Goal: Obtain resource: Download file/media

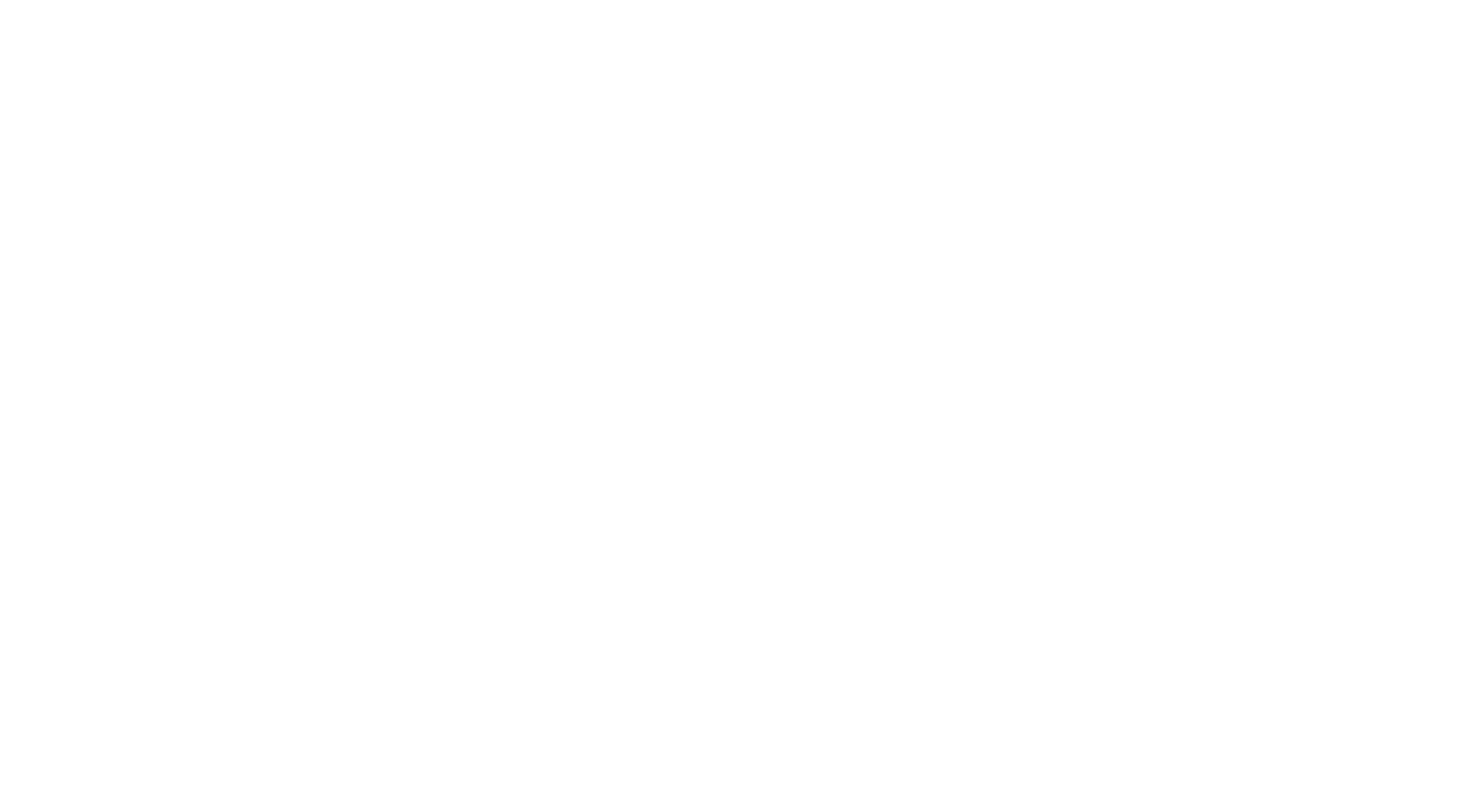
click at [382, 0] on html at bounding box center [732, 0] width 1464 height 0
click at [192, 0] on html at bounding box center [732, 0] width 1464 height 0
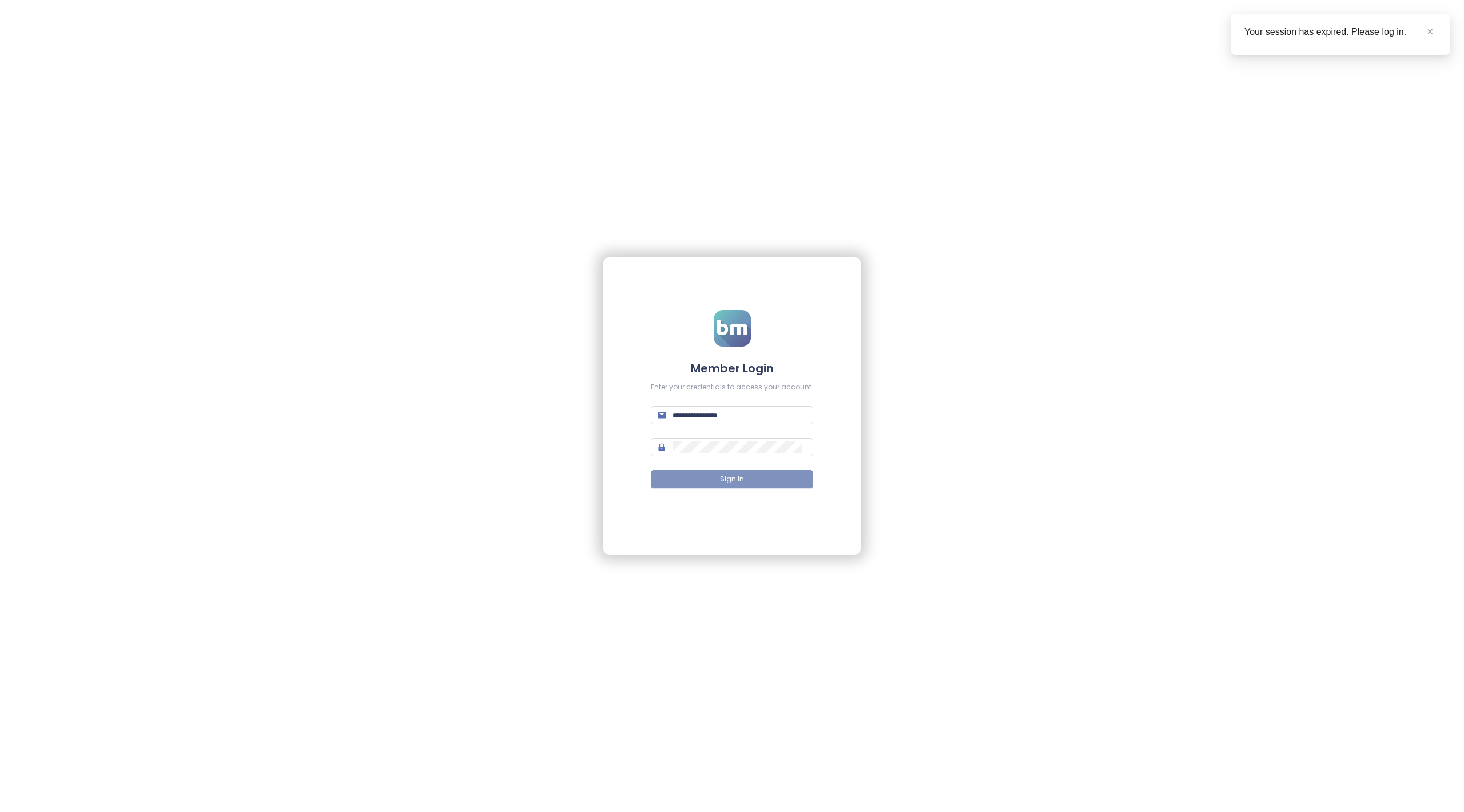
type input "**********"
click at [767, 476] on button "Sign In" at bounding box center [732, 479] width 163 height 18
click at [1433, 31] on icon "close" at bounding box center [1430, 31] width 8 height 8
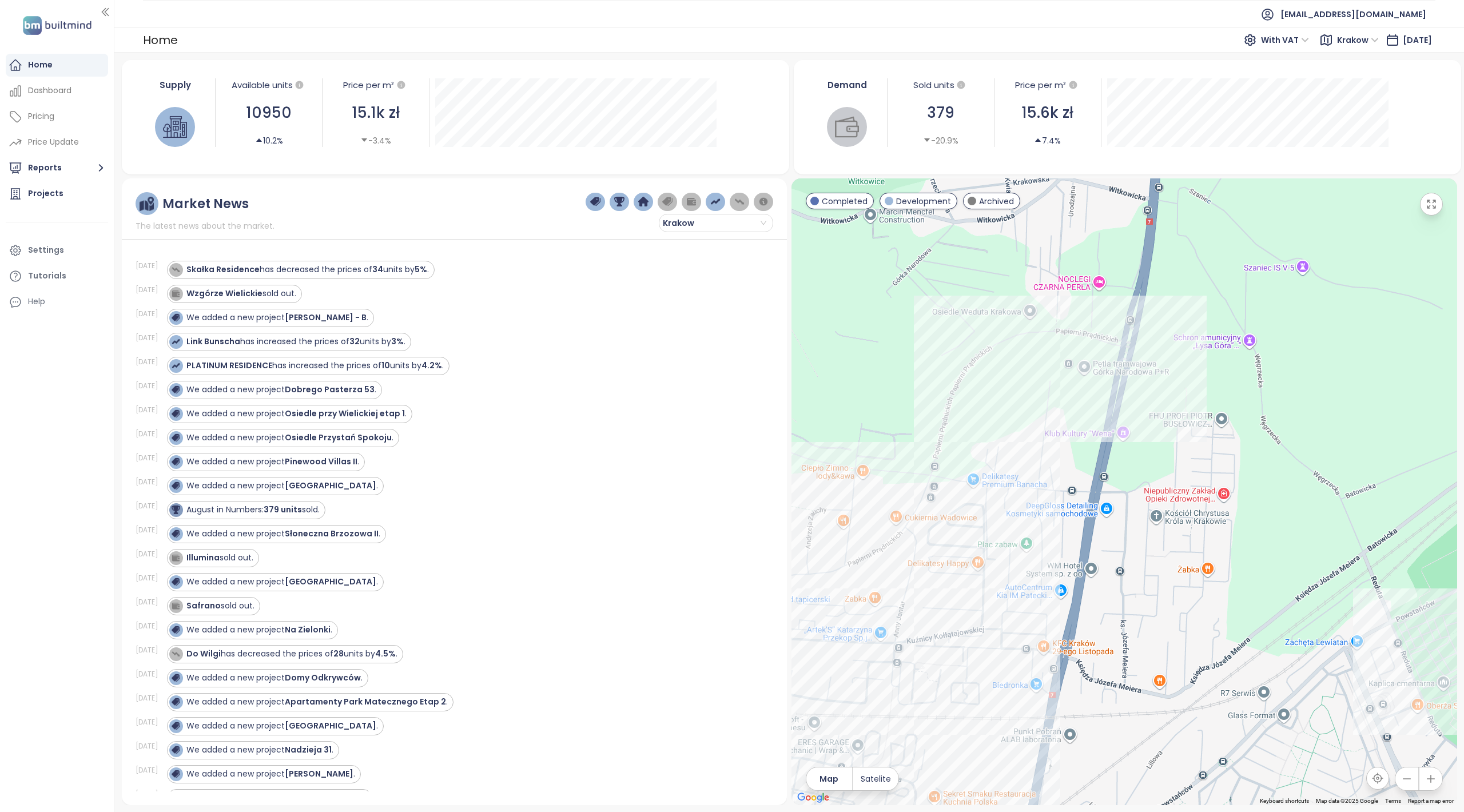
drag, startPoint x: 983, startPoint y: 348, endPoint x: 1021, endPoint y: 400, distance: 64.4
click at [1021, 400] on div at bounding box center [1125, 492] width 666 height 627
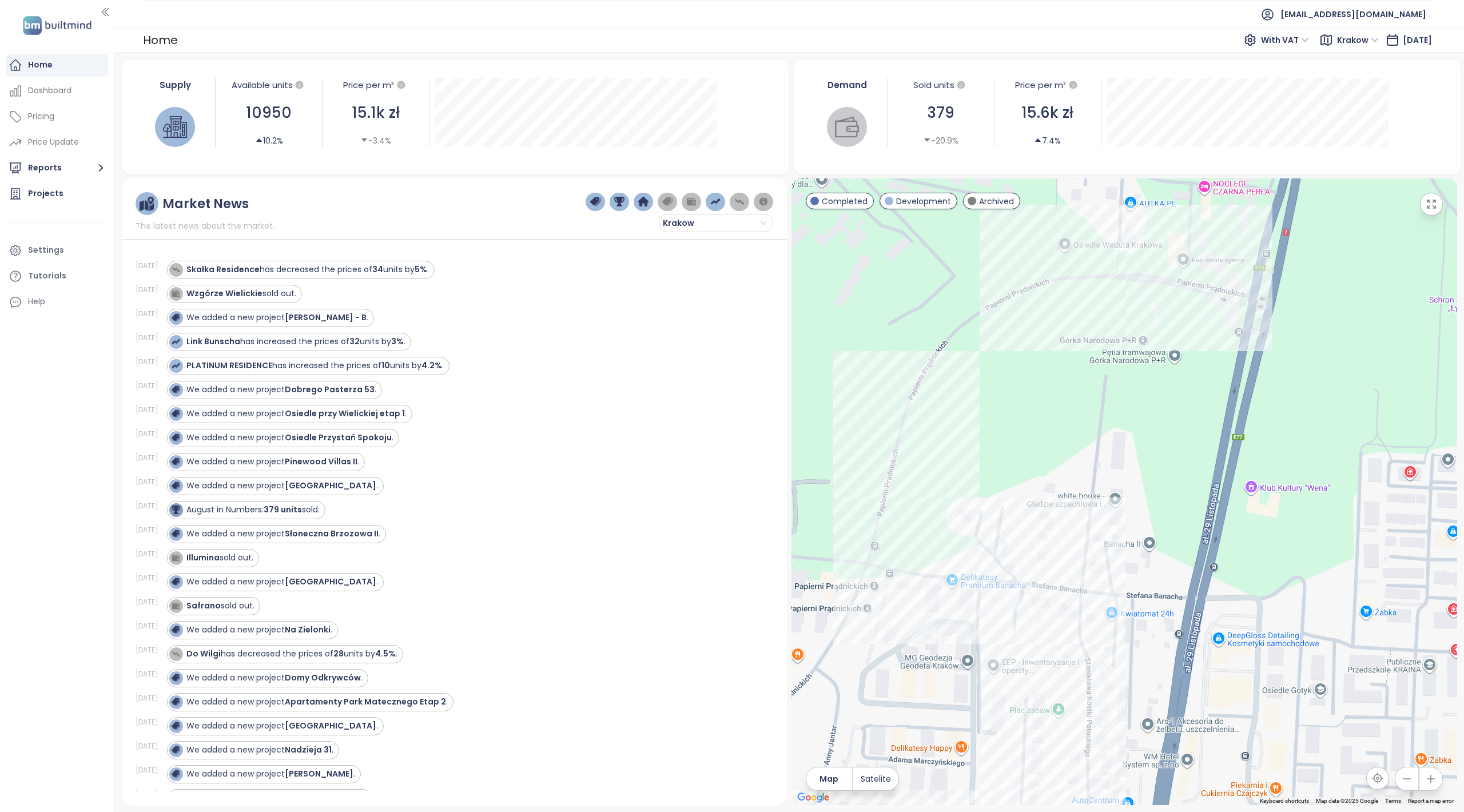
drag, startPoint x: 1086, startPoint y: 547, endPoint x: 1076, endPoint y: 409, distance: 138.4
click at [1067, 492] on div at bounding box center [1125, 492] width 666 height 627
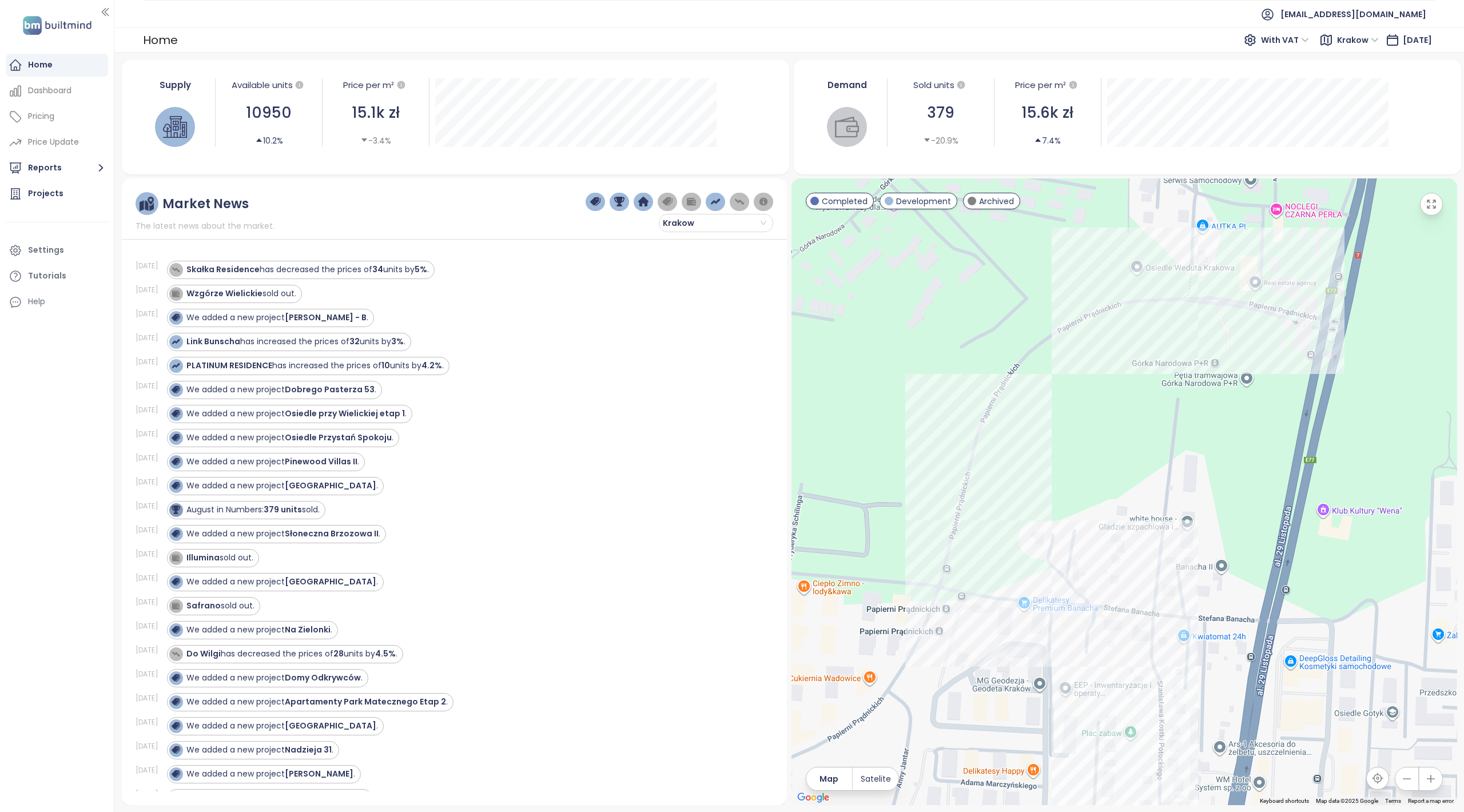
drag, startPoint x: 1004, startPoint y: 445, endPoint x: 1055, endPoint y: 446, distance: 51.0
click at [1058, 446] on div at bounding box center [1125, 492] width 666 height 627
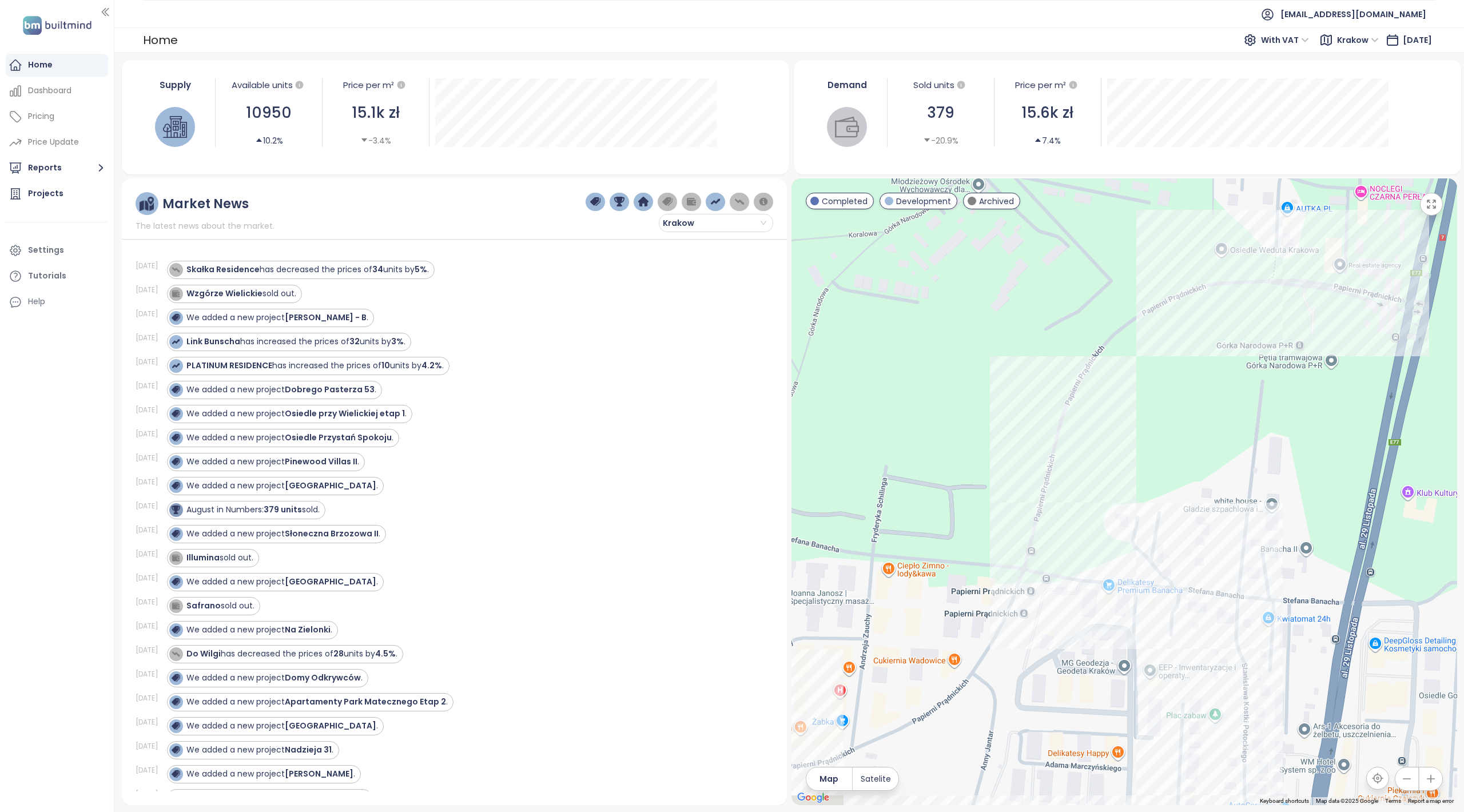
drag, startPoint x: 1001, startPoint y: 477, endPoint x: 1026, endPoint y: 458, distance: 31.4
click at [1026, 458] on div at bounding box center [1125, 492] width 666 height 627
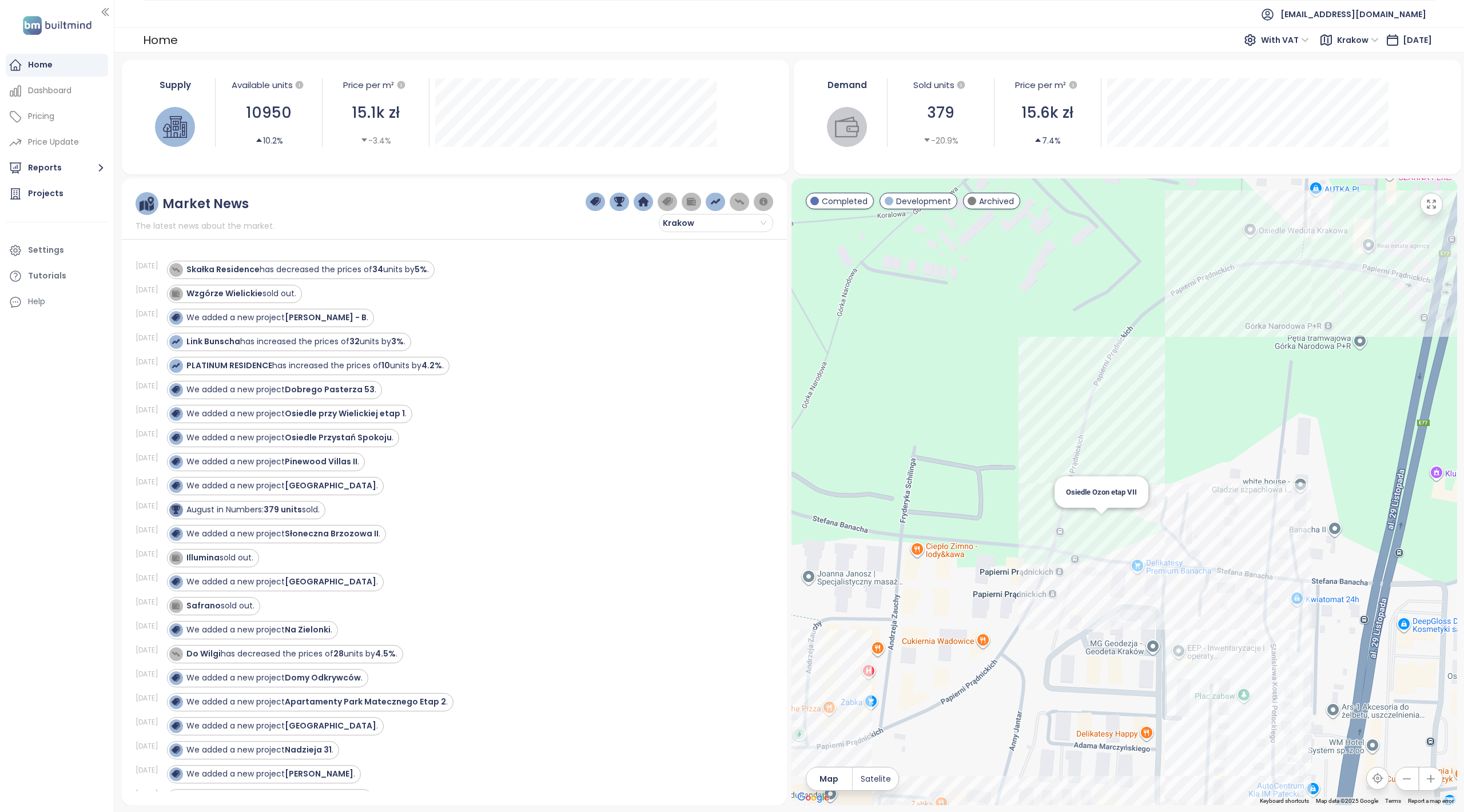
click at [1099, 527] on div "Osiedle Ozon etap VII" at bounding box center [1125, 492] width 666 height 627
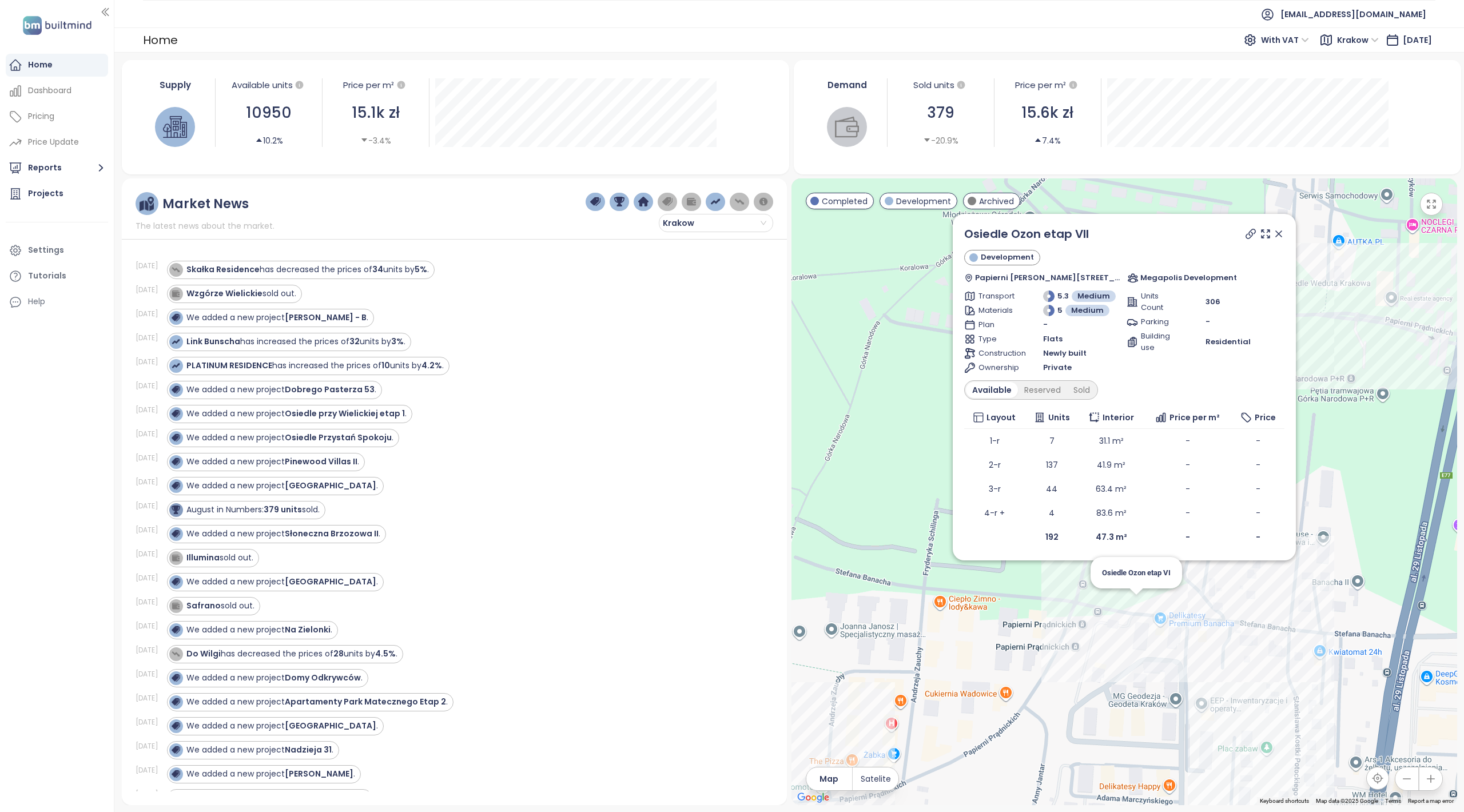
click at [1139, 608] on div "Osiedle Ozon etap VII Development Papierni Prądnickich, 31-234 Kraków, Poland M…" at bounding box center [1125, 492] width 666 height 627
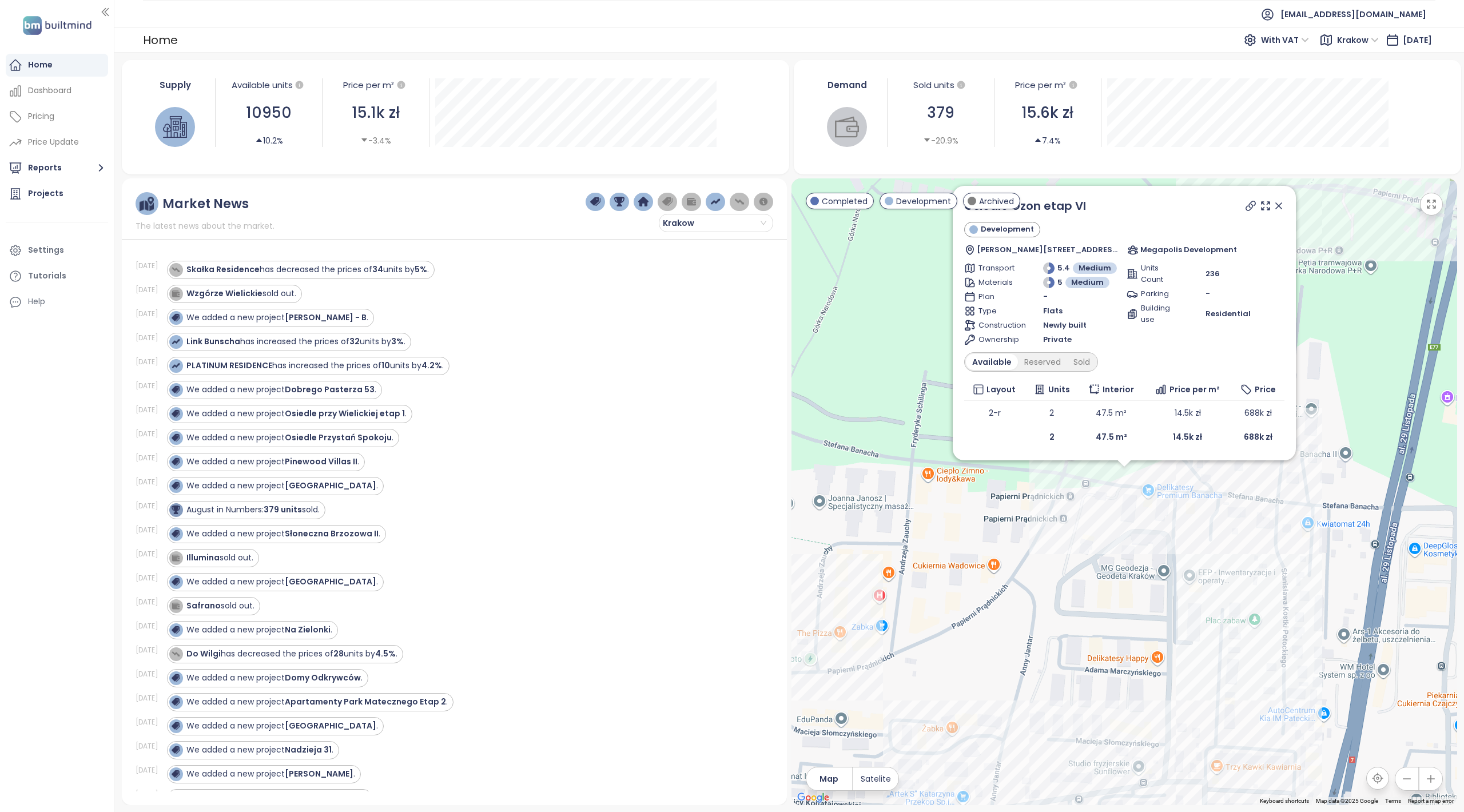
click at [1281, 203] on icon at bounding box center [1279, 206] width 12 height 12
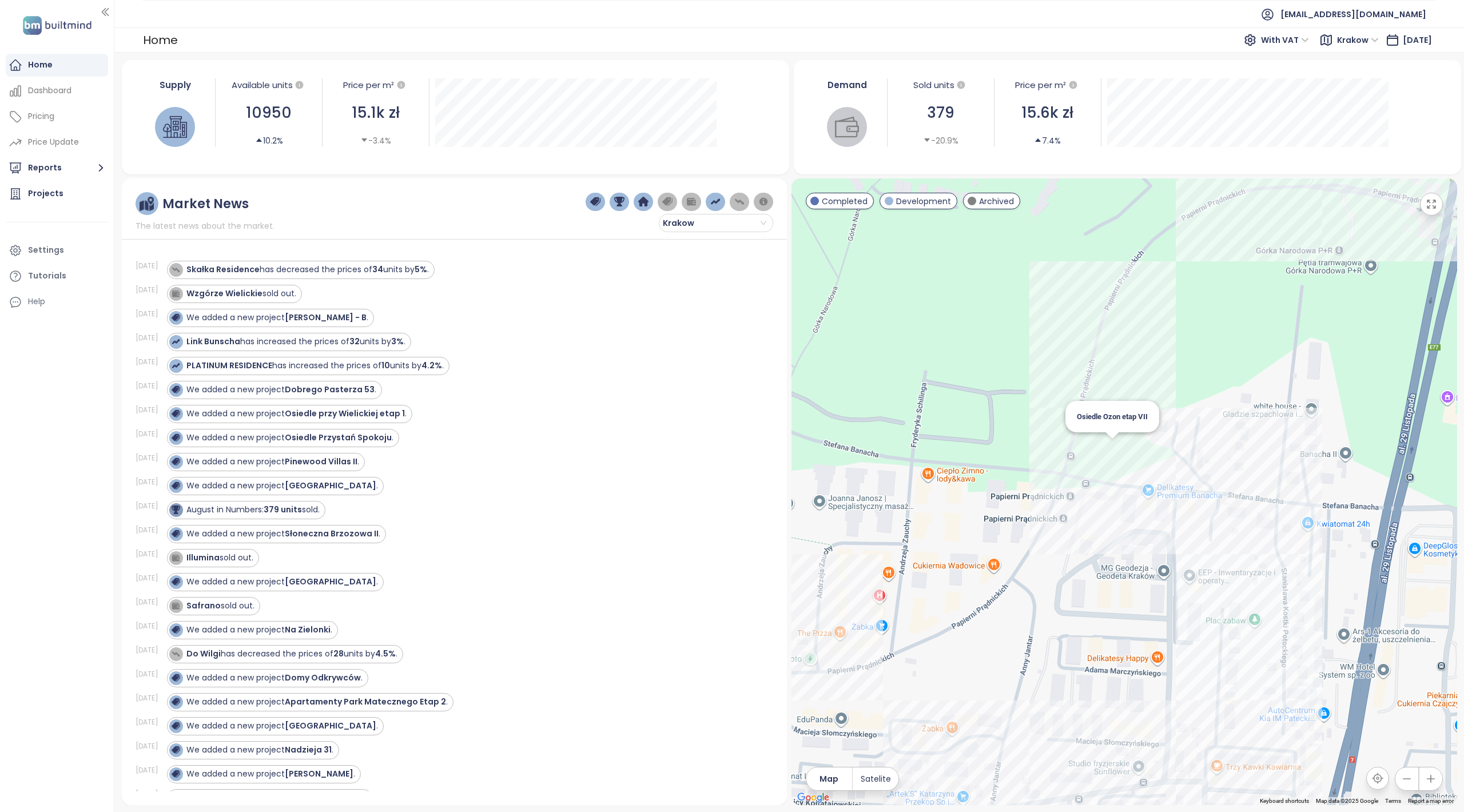
click at [1110, 452] on div "Osiedle Ozon etap VII" at bounding box center [1125, 492] width 666 height 627
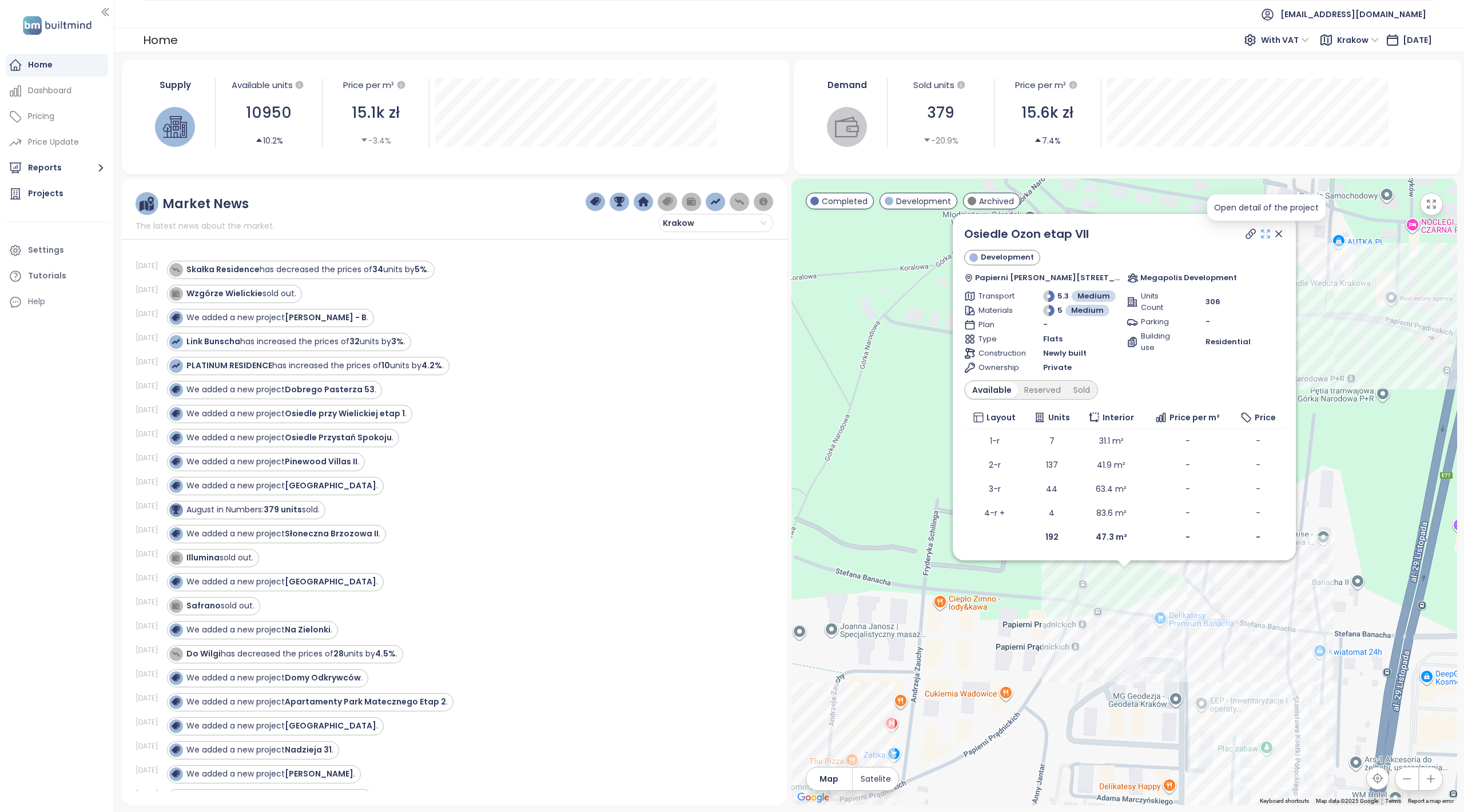
click at [1266, 232] on icon at bounding box center [1266, 234] width 12 height 12
click at [1280, 236] on icon at bounding box center [1279, 233] width 6 height 6
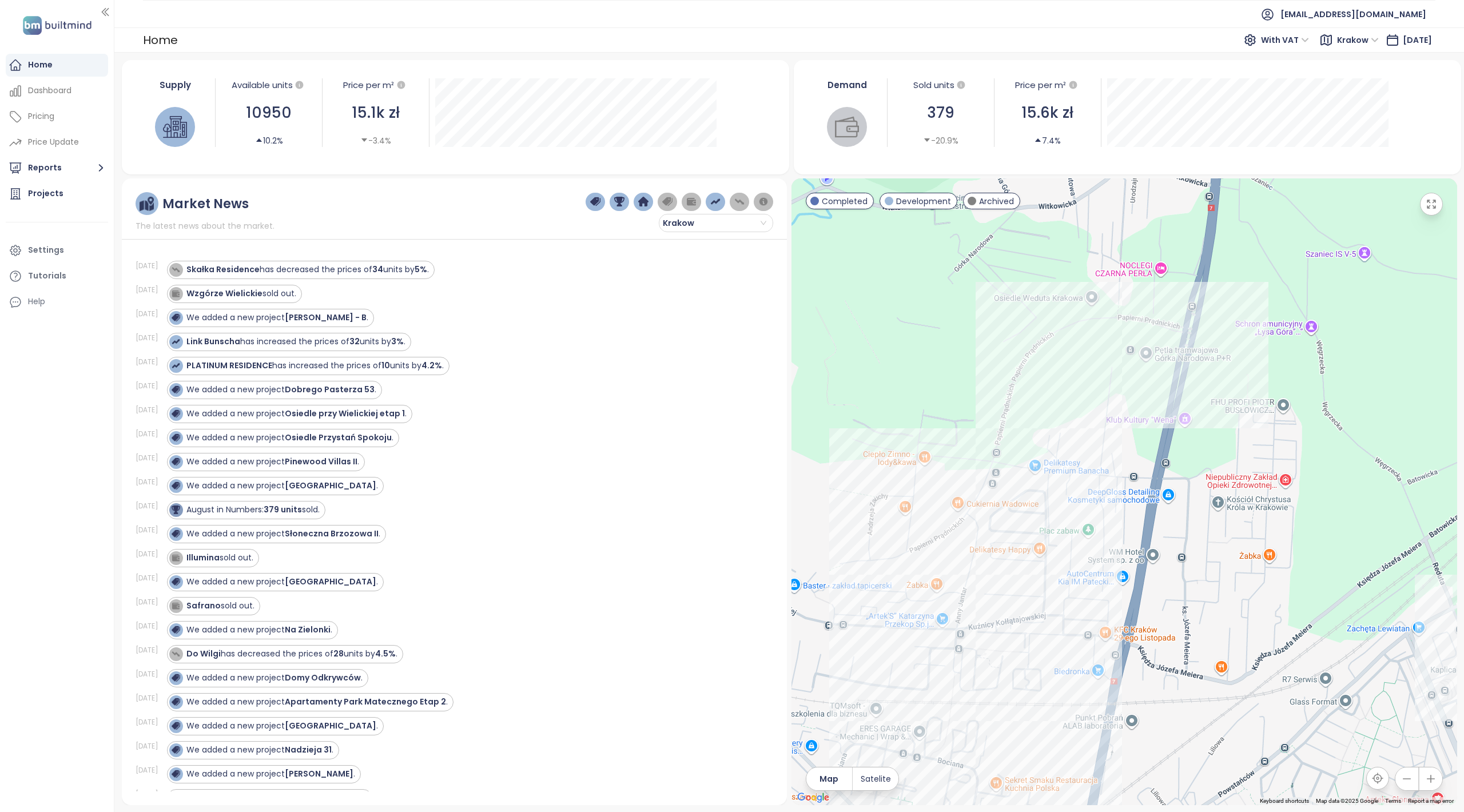
drag, startPoint x: 1225, startPoint y: 451, endPoint x: 1069, endPoint y: 406, distance: 162.4
click at [1069, 407] on div at bounding box center [1125, 492] width 666 height 627
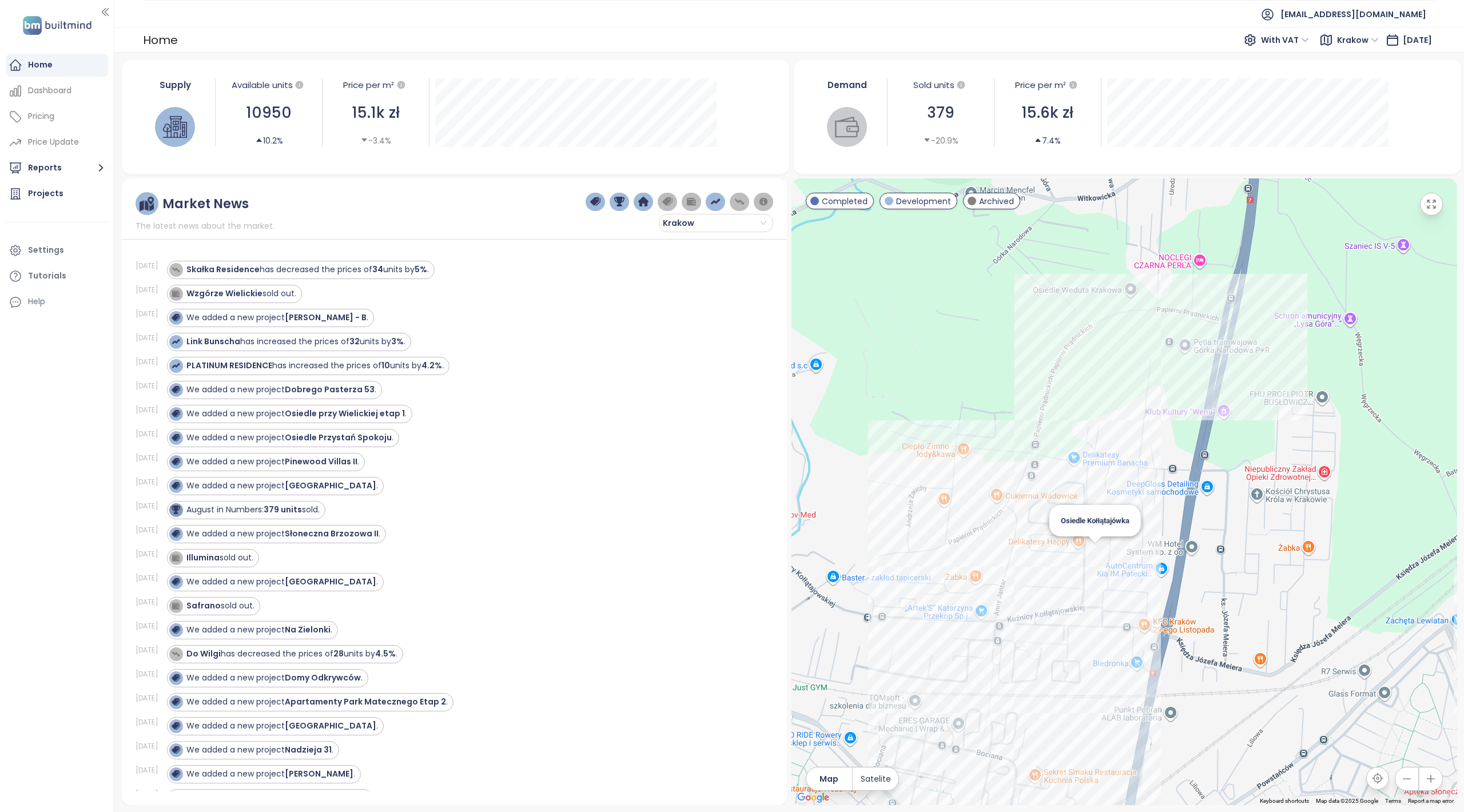
click at [1094, 557] on div "Osiedle Kołłątajówka" at bounding box center [1125, 492] width 666 height 627
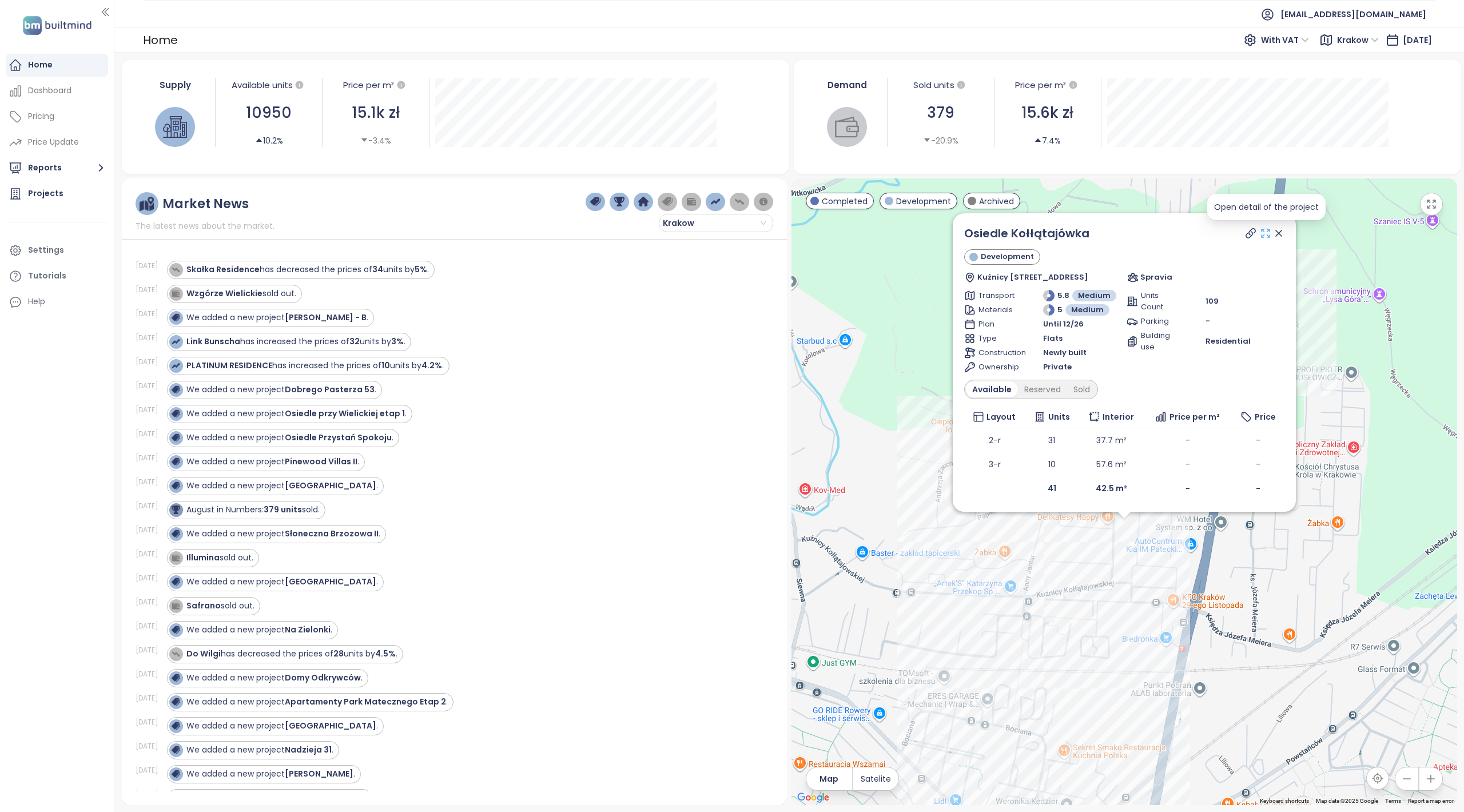
click at [1265, 234] on icon at bounding box center [1266, 233] width 12 height 12
click at [68, 172] on button "Reports" at bounding box center [56, 168] width 103 height 23
click at [55, 255] on div "Górka" at bounding box center [64, 257] width 55 height 14
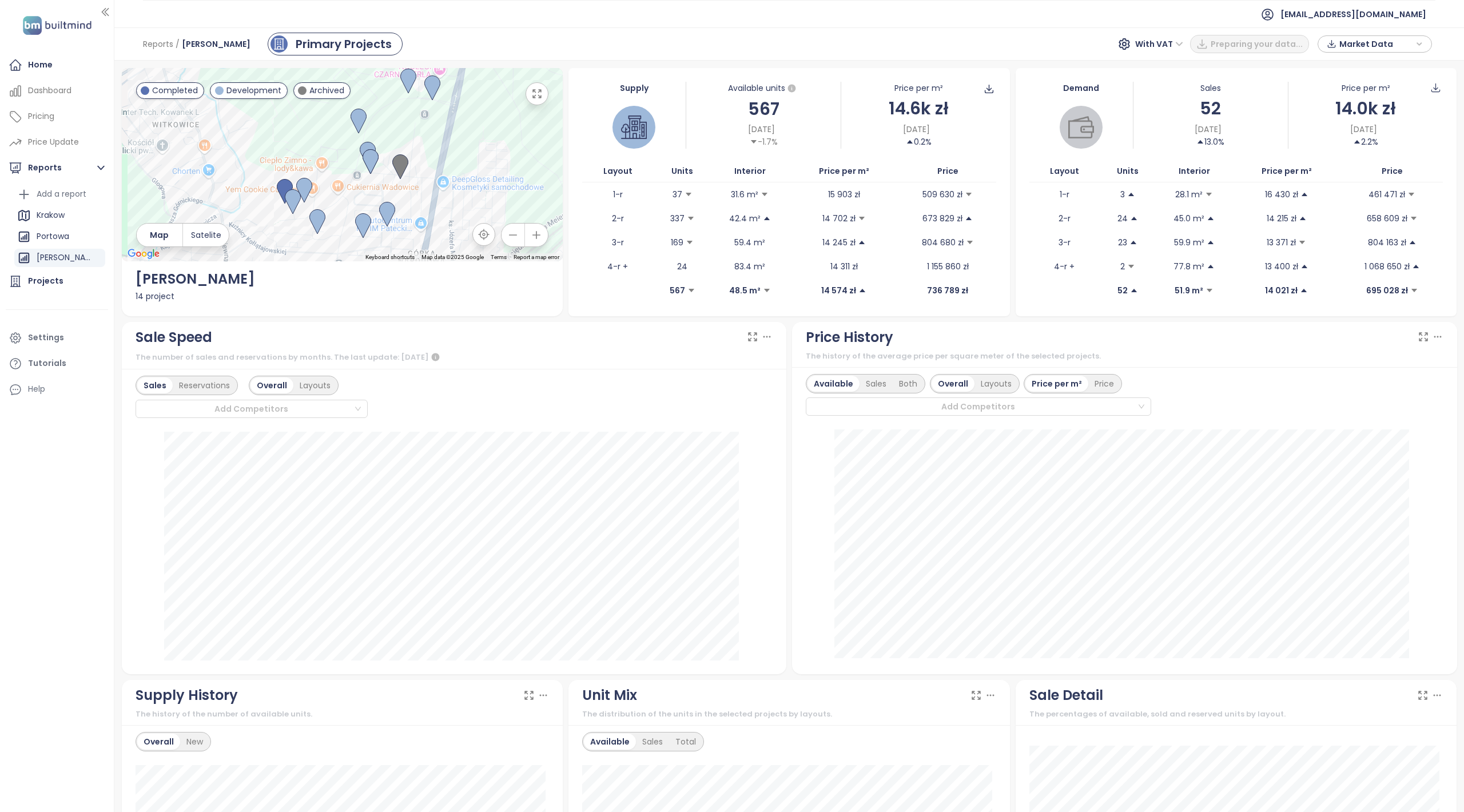
drag, startPoint x: 458, startPoint y: 149, endPoint x: 486, endPoint y: 163, distance: 31.3
click at [486, 163] on div at bounding box center [342, 164] width 441 height 193
click at [535, 95] on icon "button" at bounding box center [537, 93] width 12 height 12
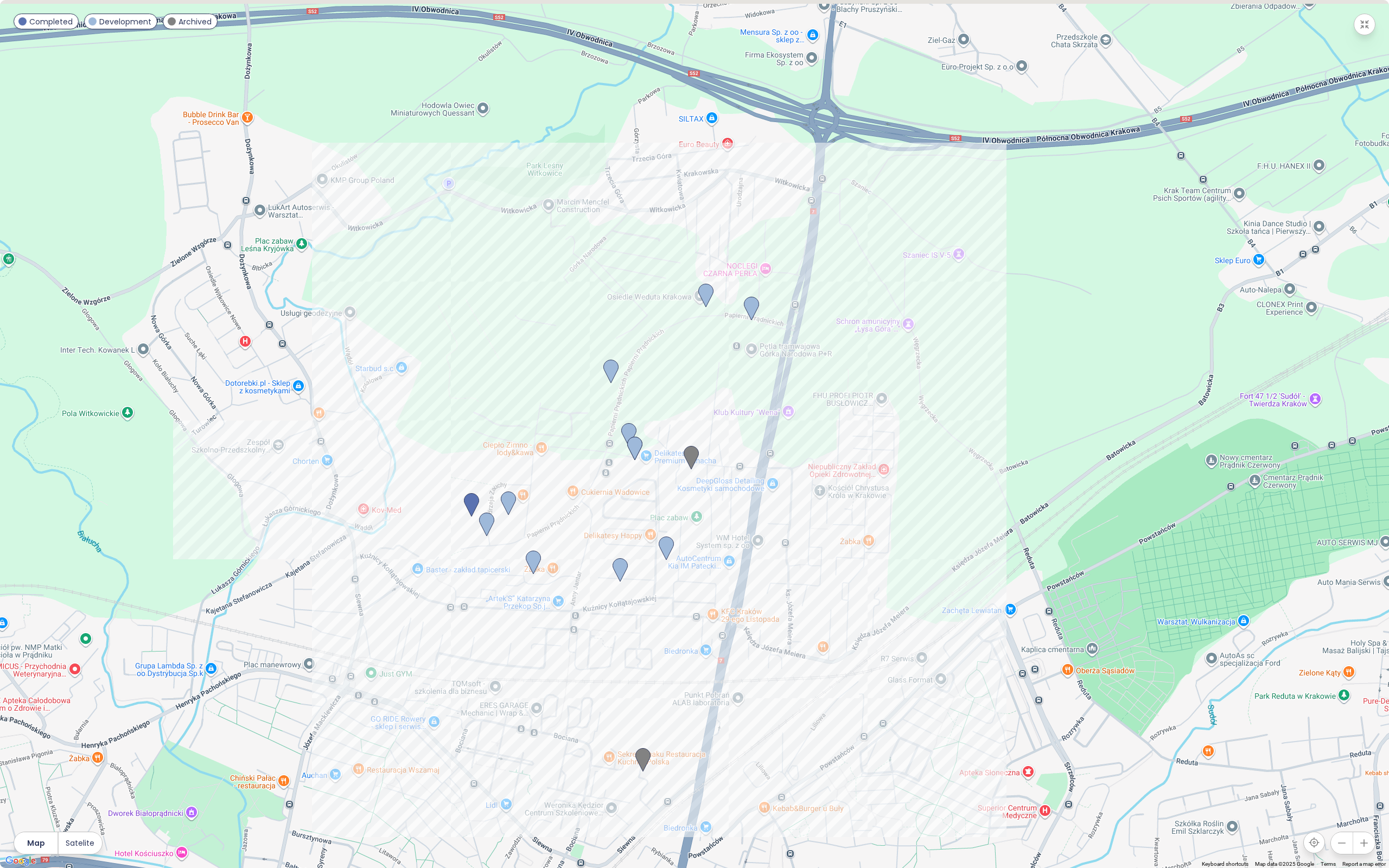
drag, startPoint x: 750, startPoint y: 449, endPoint x: 777, endPoint y: 487, distance: 46.6
click at [777, 487] on div at bounding box center [694, 434] width 1389 height 868
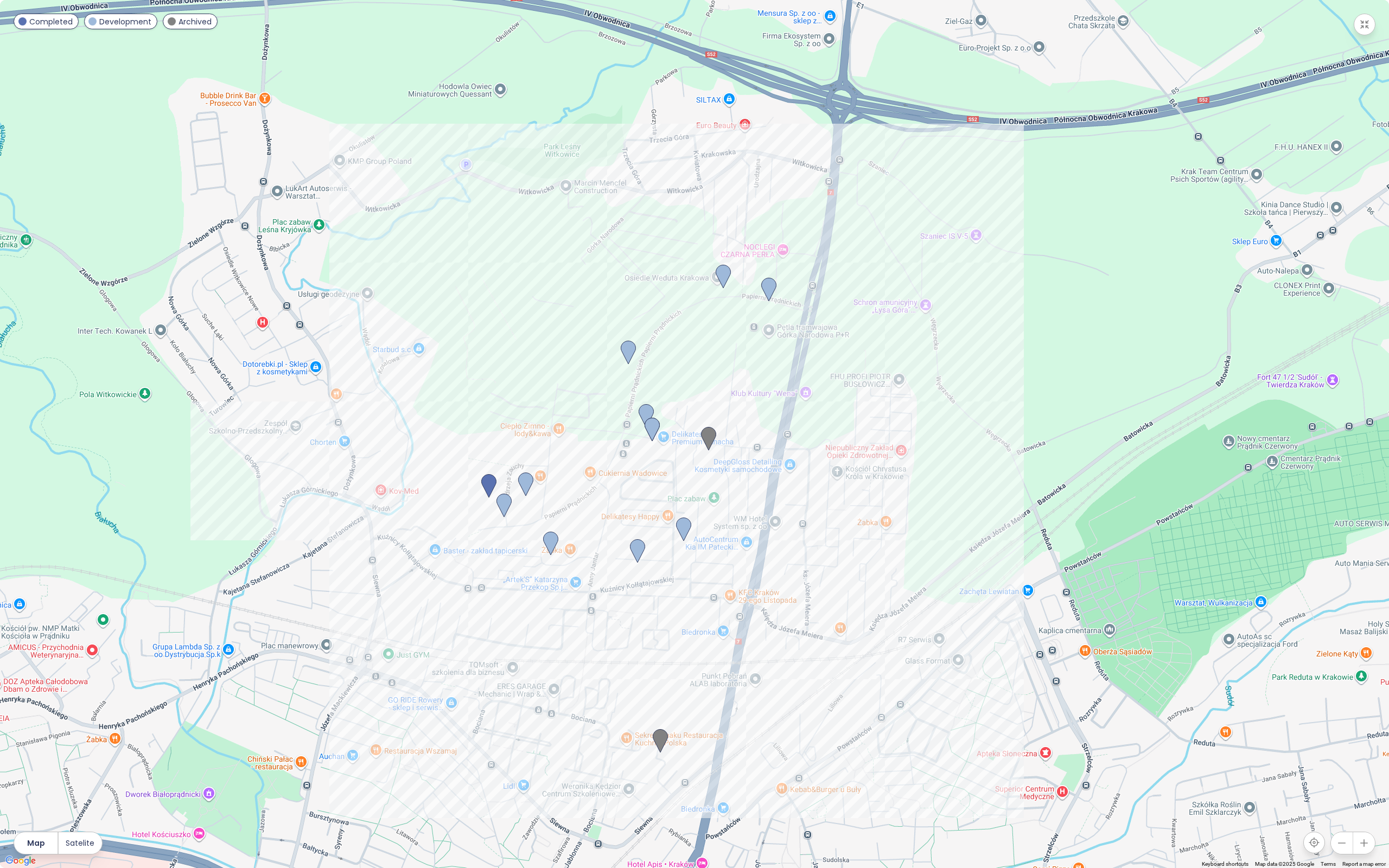
drag, startPoint x: 680, startPoint y: 387, endPoint x: 695, endPoint y: 363, distance: 28.3
click at [695, 363] on div at bounding box center [694, 434] width 1389 height 868
click at [1120, 151] on div at bounding box center [694, 433] width 1389 height 867
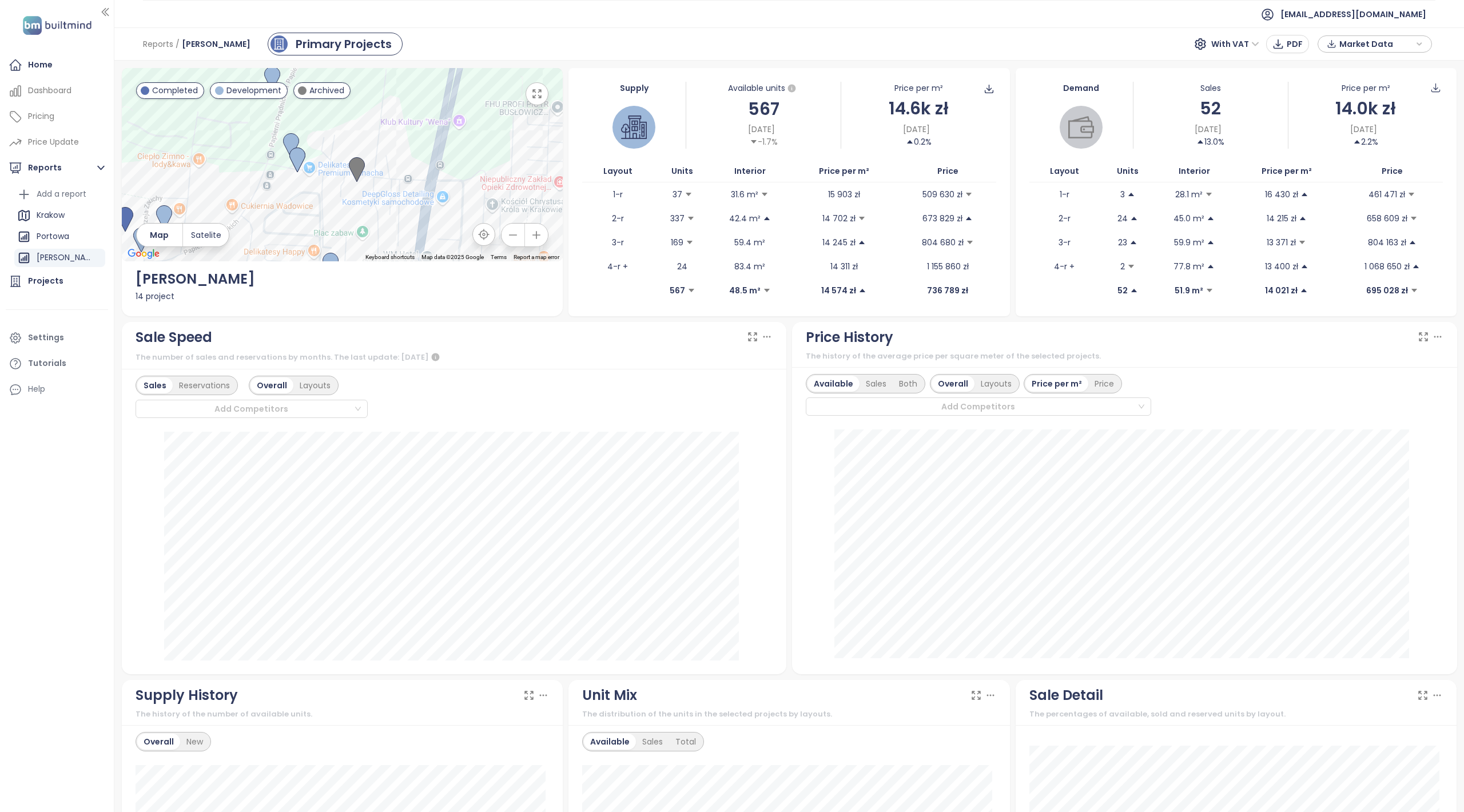
click at [534, 87] on button "button" at bounding box center [536, 93] width 23 height 23
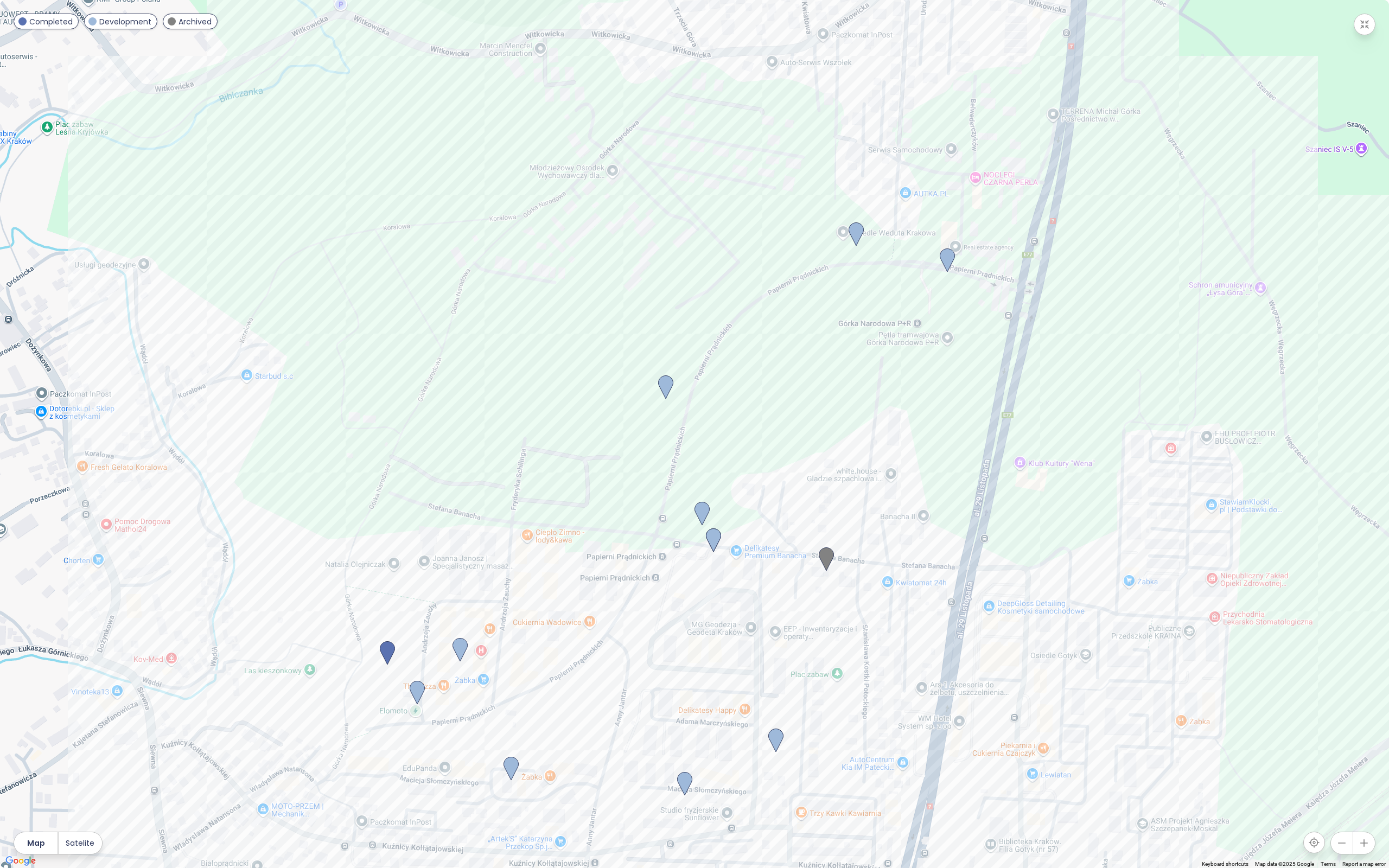
drag, startPoint x: 677, startPoint y: 362, endPoint x: 696, endPoint y: 491, distance: 130.4
click at [696, 491] on div at bounding box center [694, 434] width 1389 height 868
drag, startPoint x: 1361, startPoint y: 29, endPoint x: 1277, endPoint y: 68, distance: 92.6
click at [1361, 29] on icon "button" at bounding box center [1365, 24] width 11 height 11
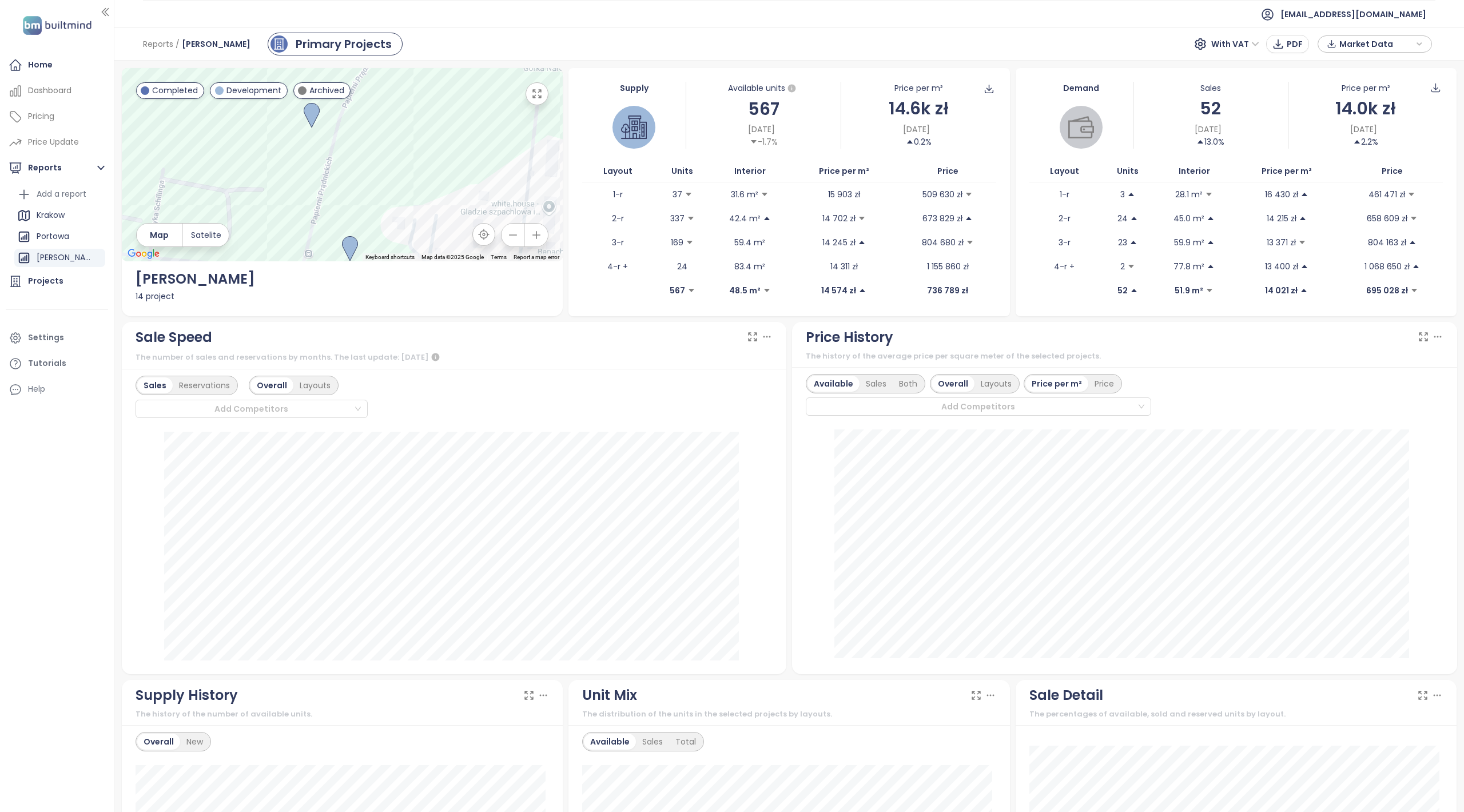
click at [567, 20] on ul "[EMAIL_ADDRESS][DOMAIN_NAME]" at bounding box center [789, 14] width 1293 height 28
click at [60, 264] on div "Górka" at bounding box center [64, 257] width 55 height 14
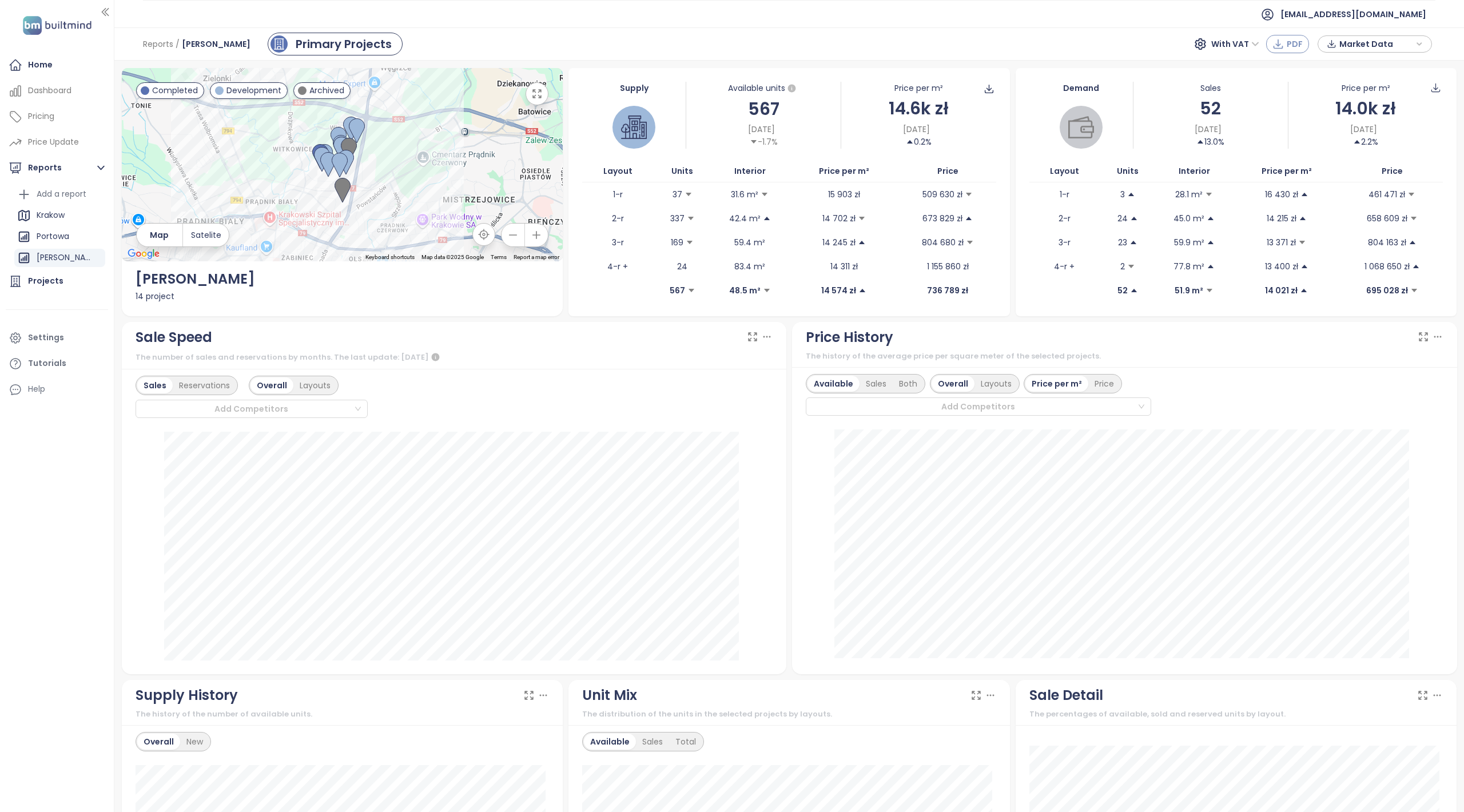
click at [1294, 37] on span "PDF" at bounding box center [1295, 44] width 16 height 12
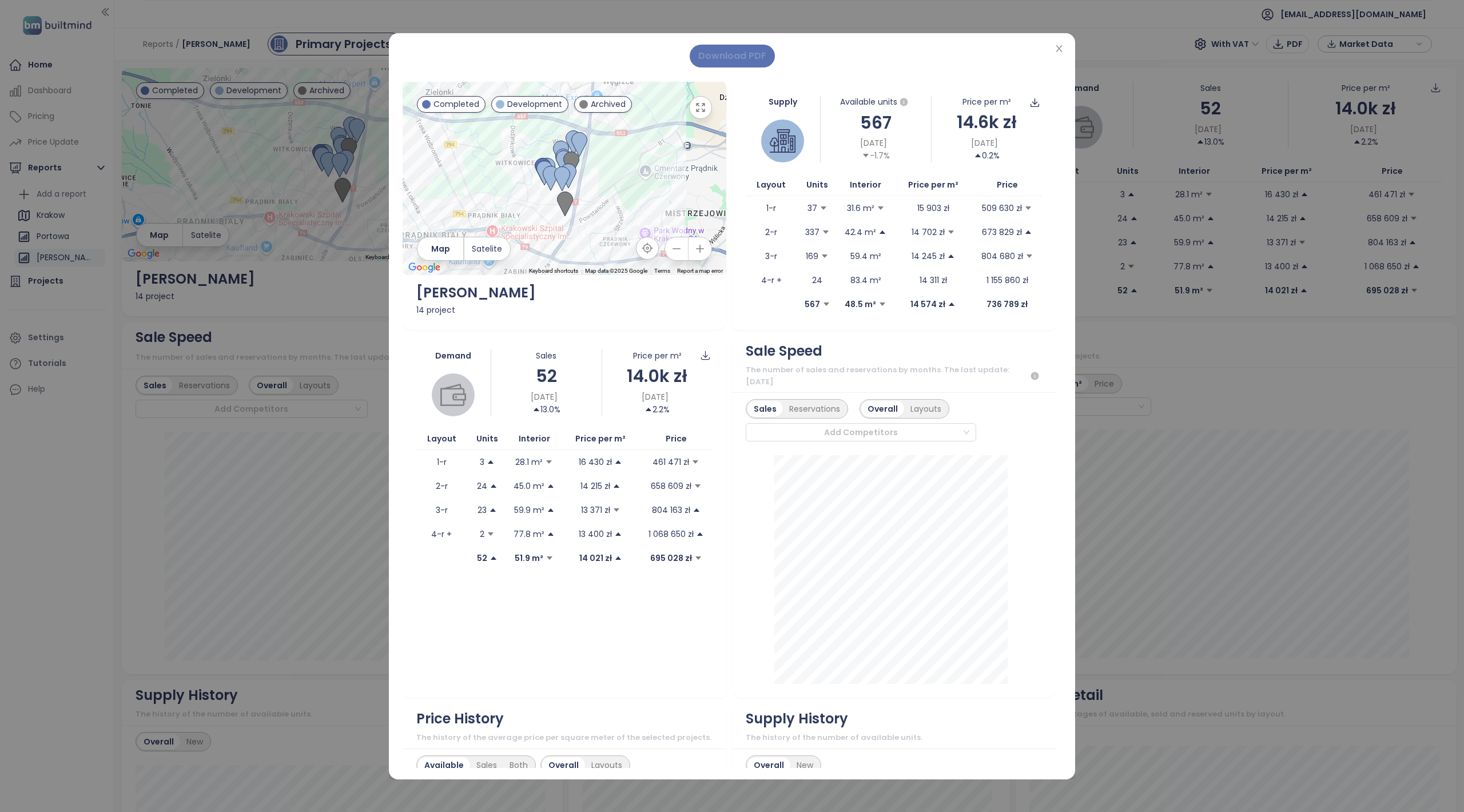
click at [732, 58] on span "Download PDF" at bounding box center [732, 55] width 68 height 14
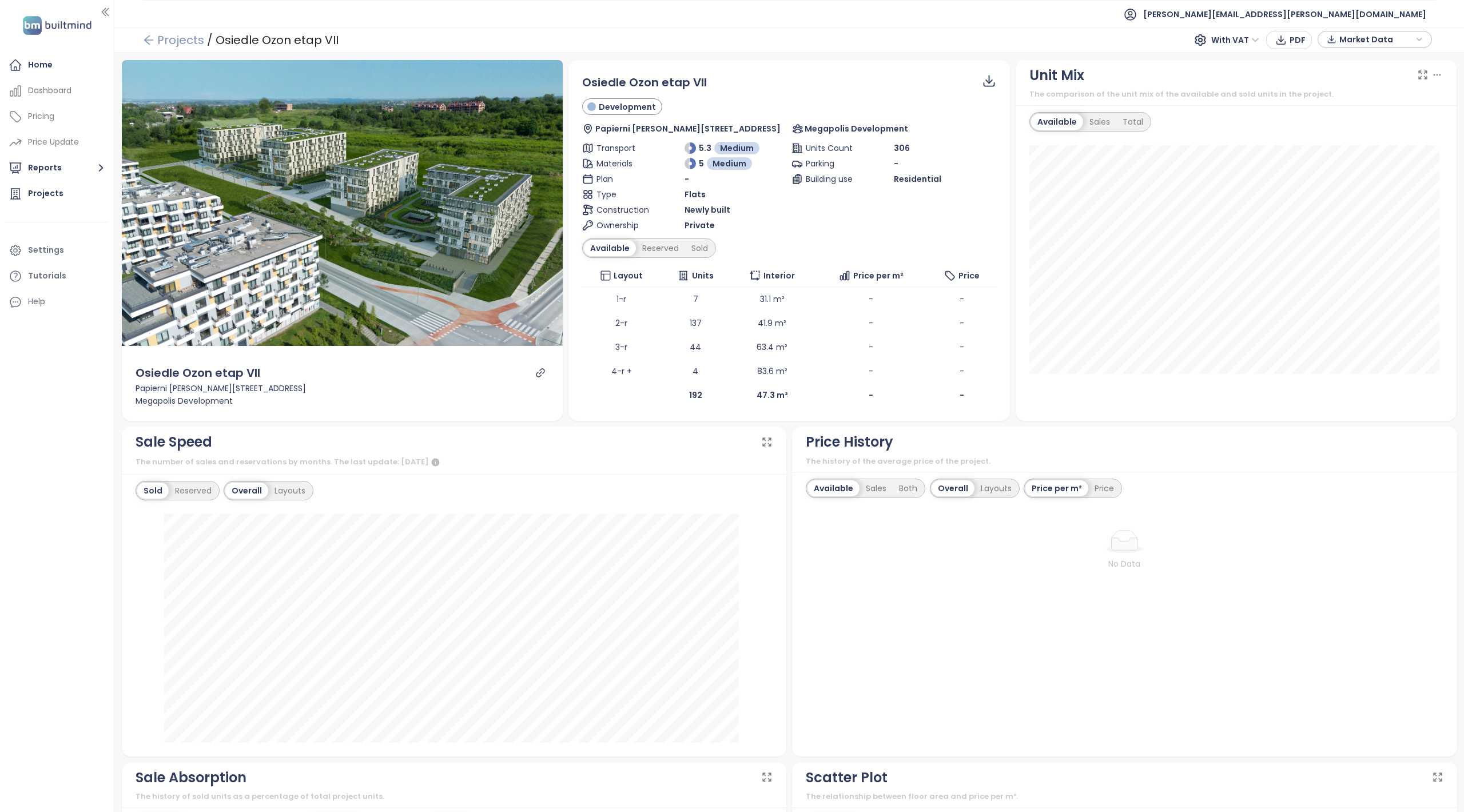
click at [188, 48] on link "Projects" at bounding box center [174, 40] width 61 height 21
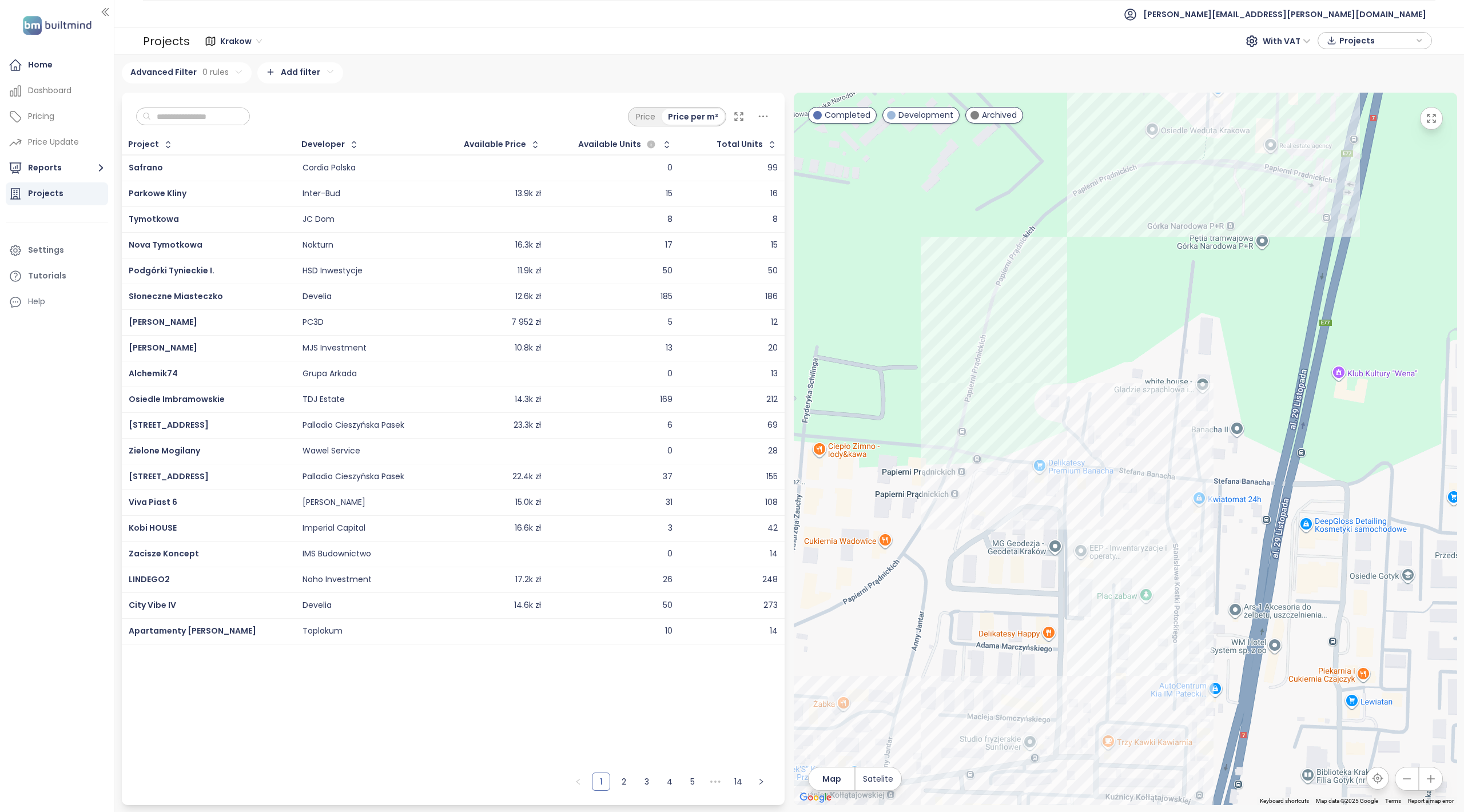
drag, startPoint x: 1191, startPoint y: 385, endPoint x: 1193, endPoint y: 218, distance: 167.0
click at [1193, 218] on div at bounding box center [1125, 449] width 664 height 713
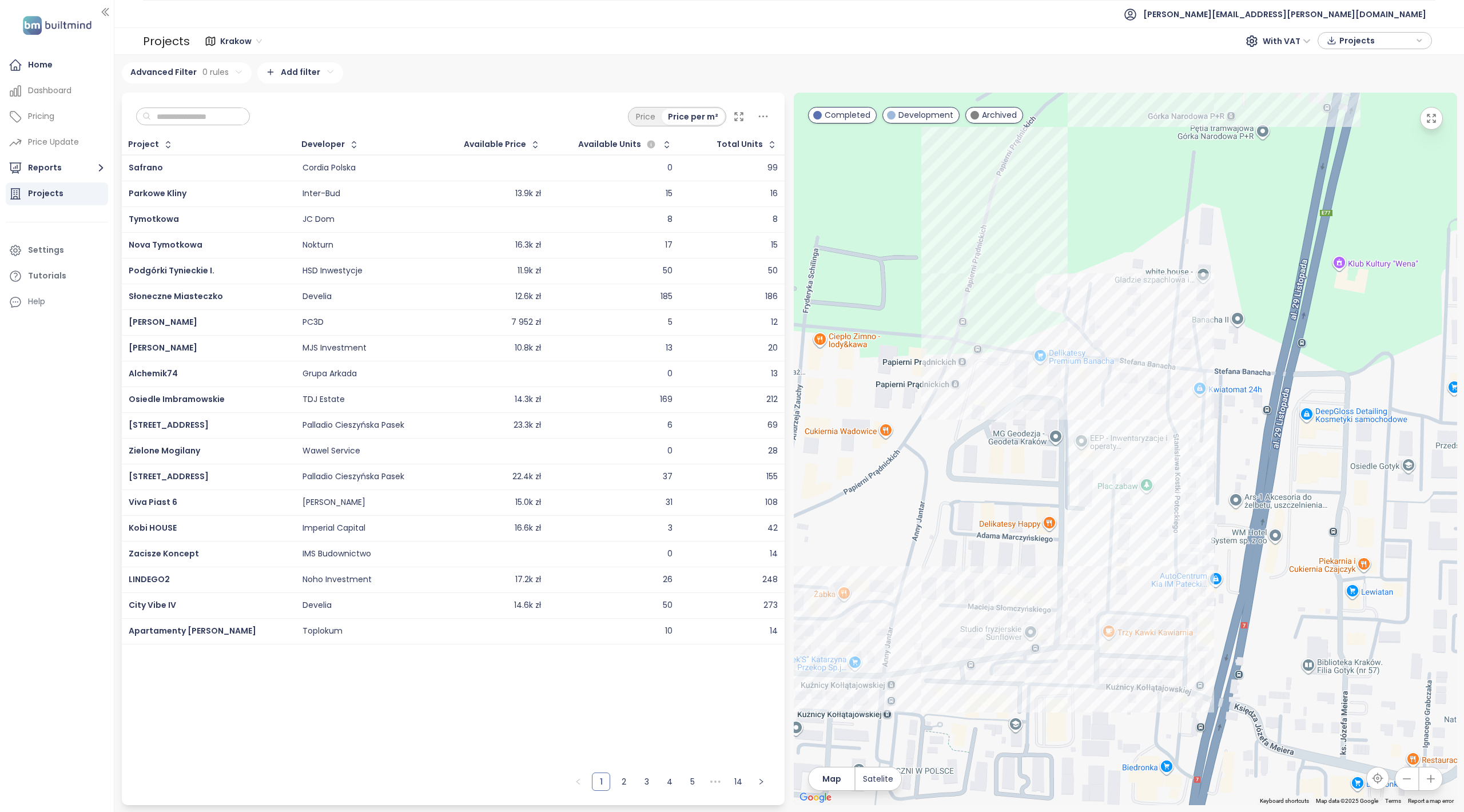
drag, startPoint x: 1020, startPoint y: 510, endPoint x: 1098, endPoint y: 508, distance: 78.0
click at [1098, 505] on div at bounding box center [1125, 449] width 664 height 713
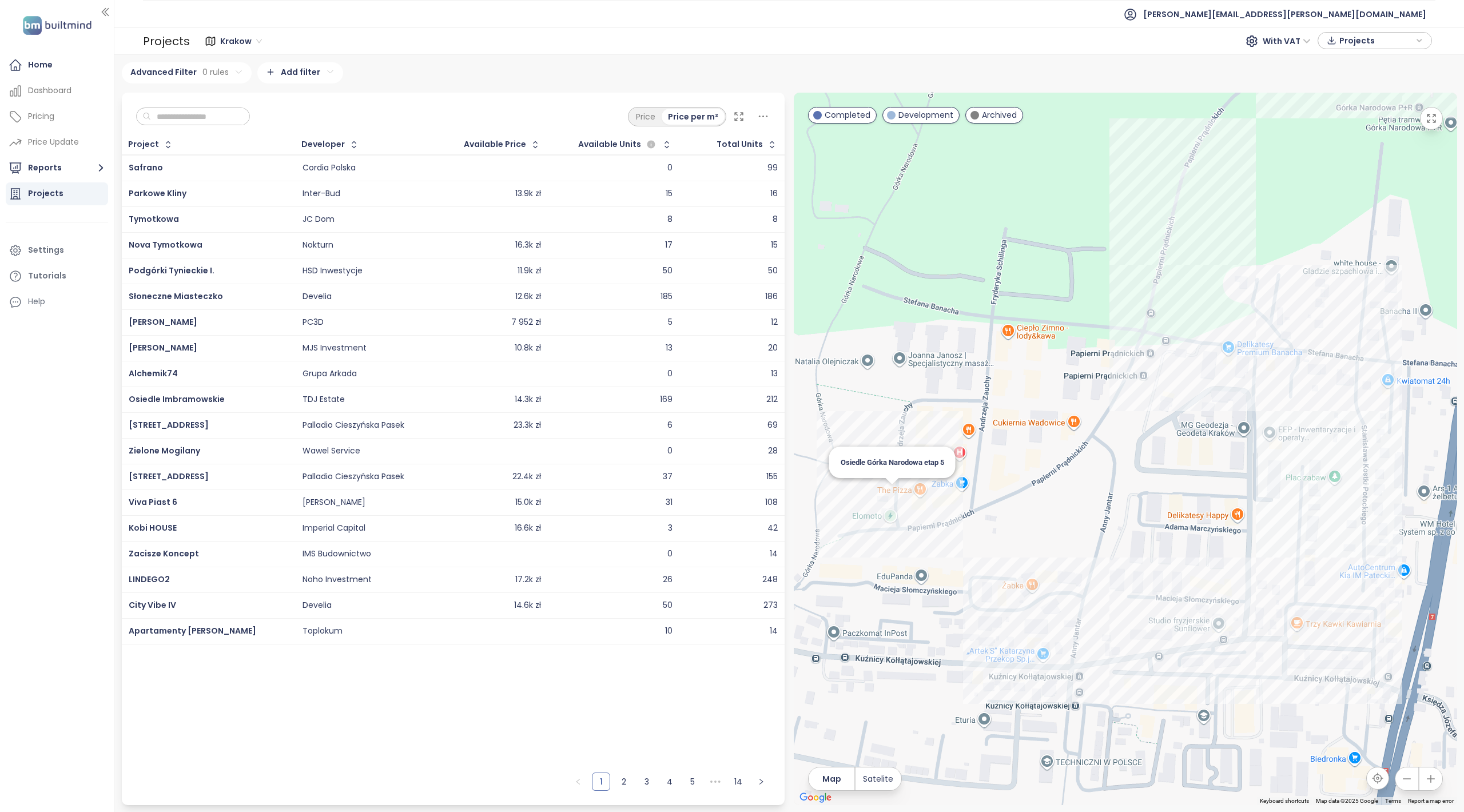
click at [890, 499] on div "Osiedle Górka Narodowa etap 5" at bounding box center [1125, 449] width 664 height 713
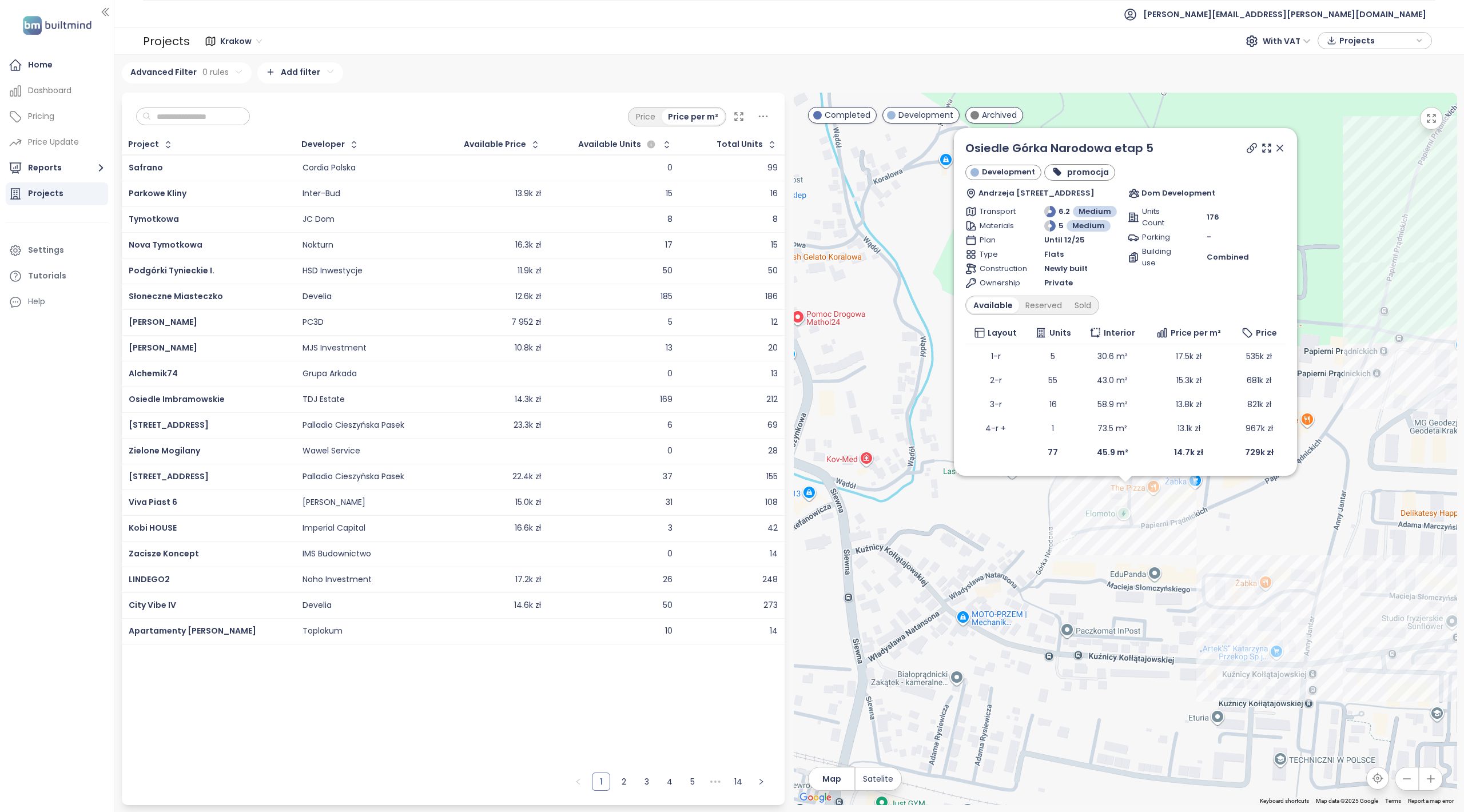
click at [1275, 142] on icon at bounding box center [1280, 148] width 12 height 12
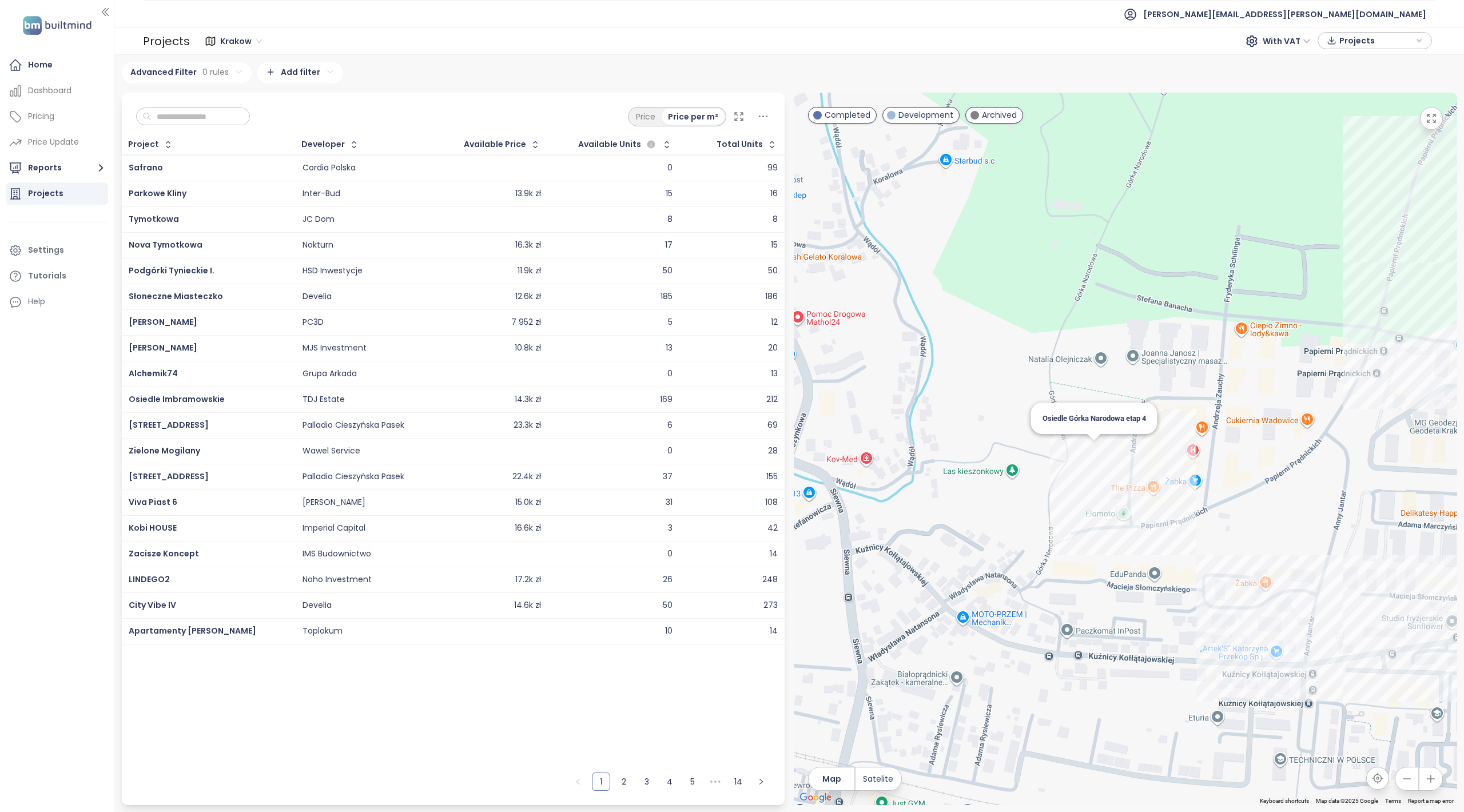
click at [1094, 451] on div "Osiedle Górka Narodowa etap 4" at bounding box center [1125, 449] width 664 height 713
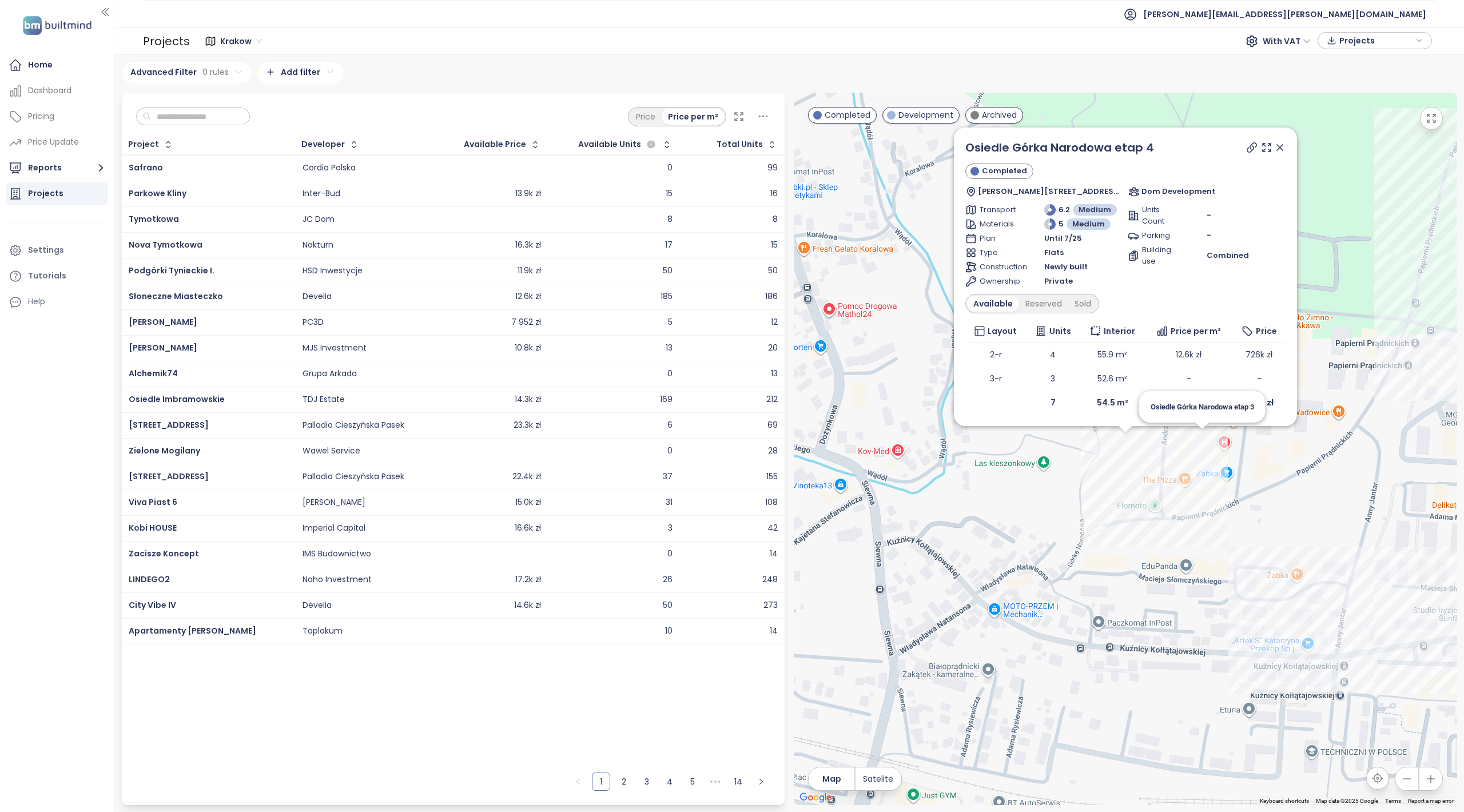
click at [1204, 443] on div "Osiedle Górka Narodowa etap 4 Completed Stefana Banacha 65F, 31-234 Kraków, Pol…" at bounding box center [1125, 449] width 664 height 713
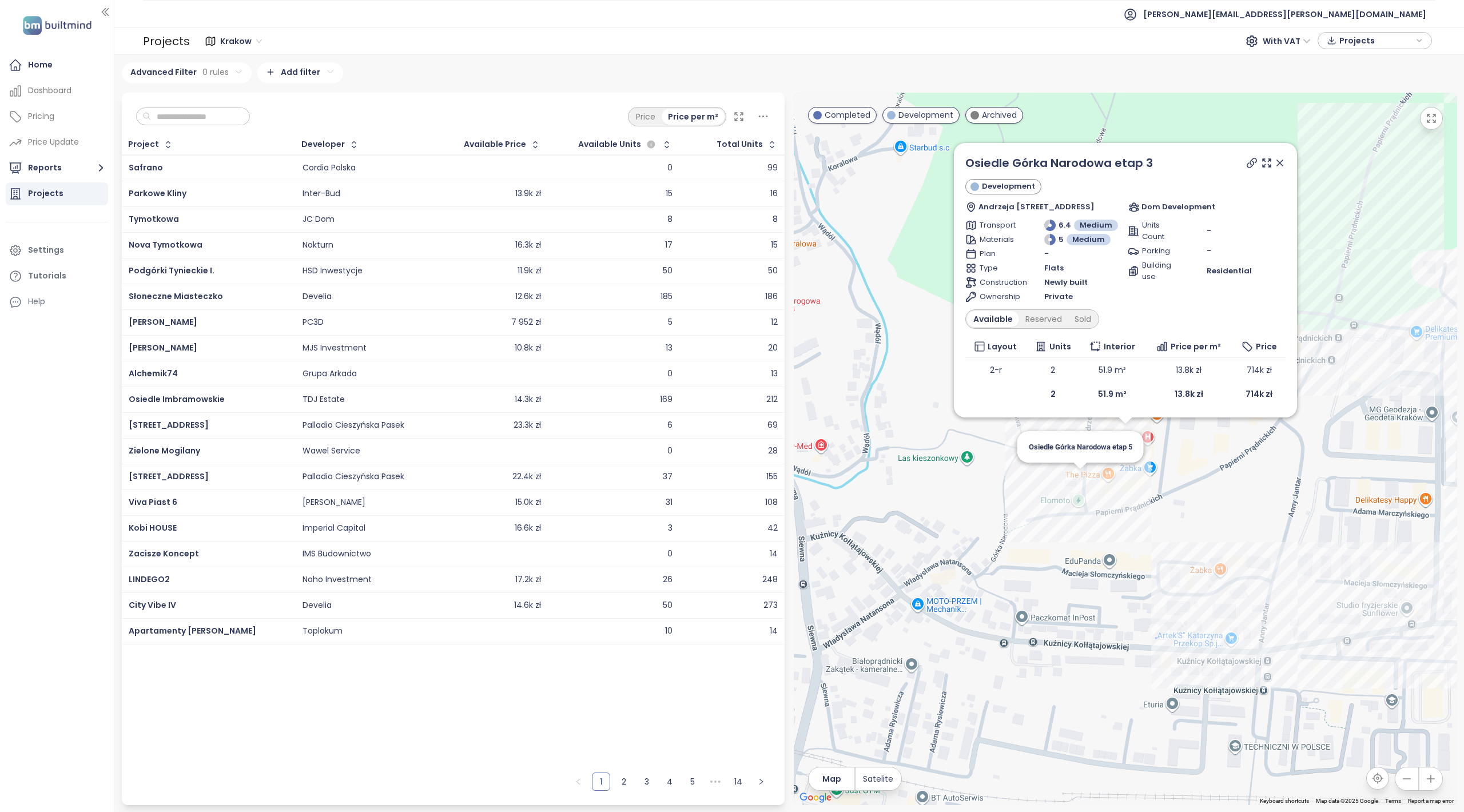
click at [1077, 479] on div "Osiedle Górka Narodowa etap 3 Development Andrzeja Zauchy 9/lokal 4u, 31-235 Kr…" at bounding box center [1125, 449] width 664 height 713
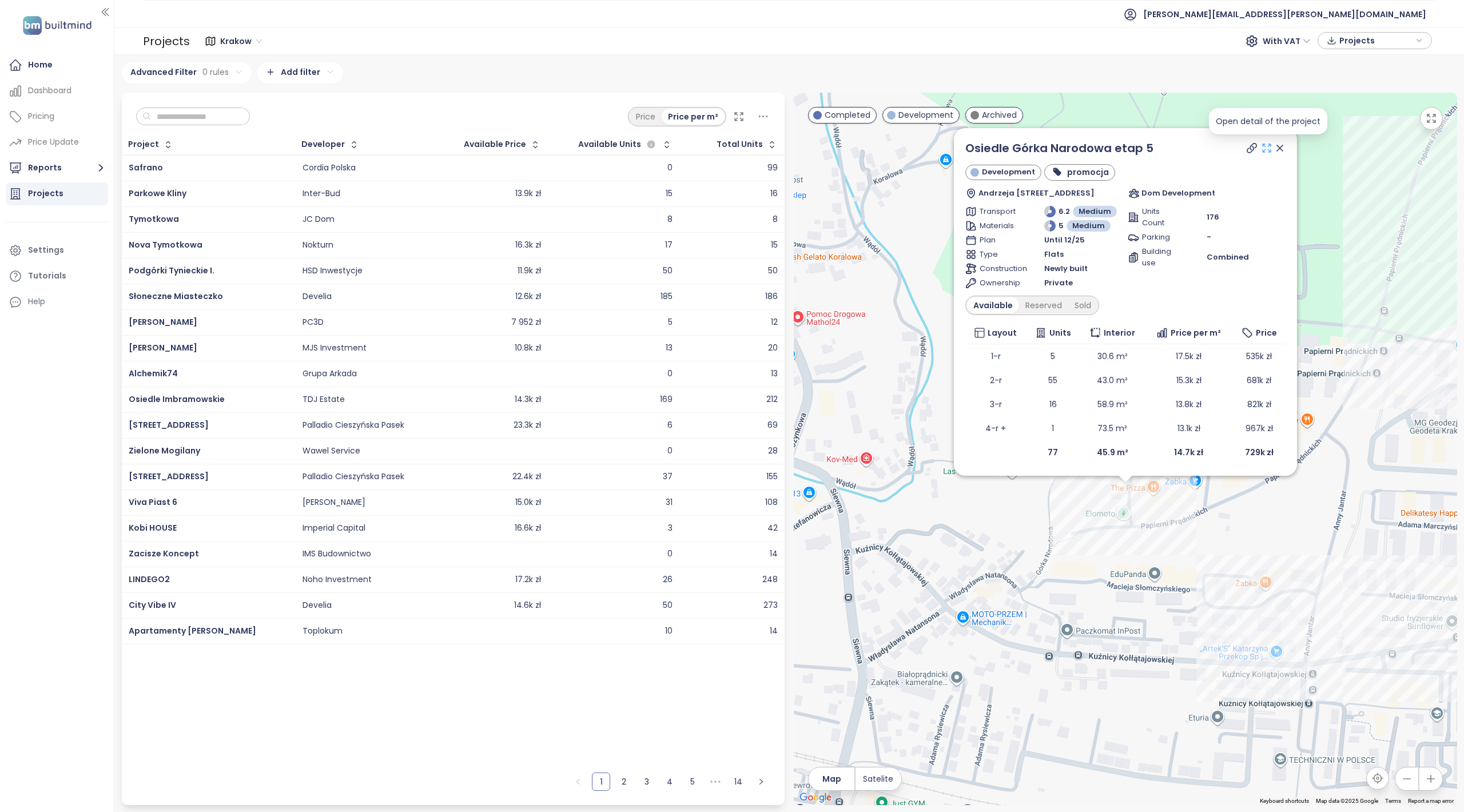
click at [1266, 147] on icon at bounding box center [1267, 148] width 12 height 12
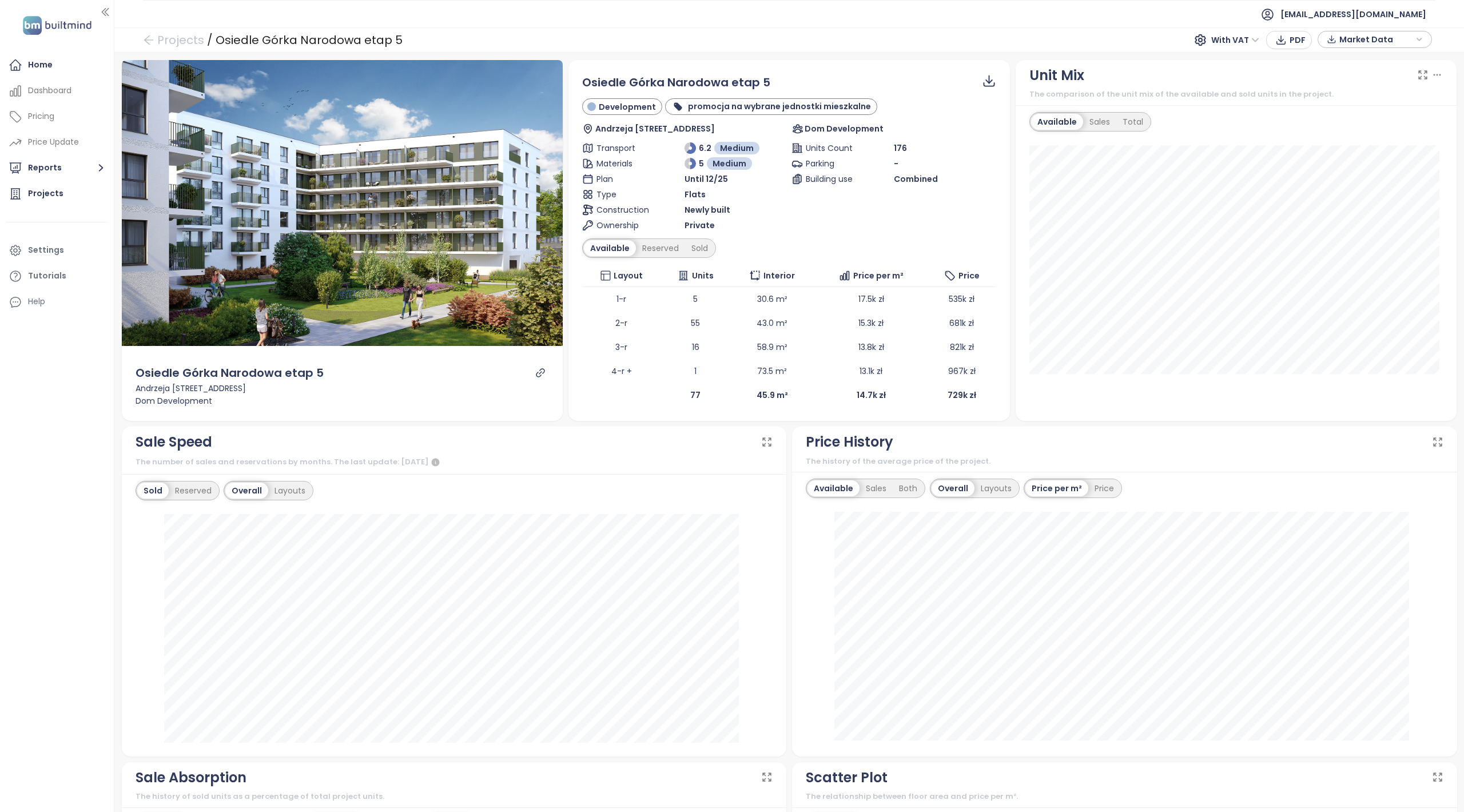
click at [1408, 39] on span "Market Data" at bounding box center [1376, 39] width 74 height 17
click at [1407, 39] on span "Market Data" at bounding box center [1376, 40] width 74 height 17
